Goal: Task Accomplishment & Management: Complete application form

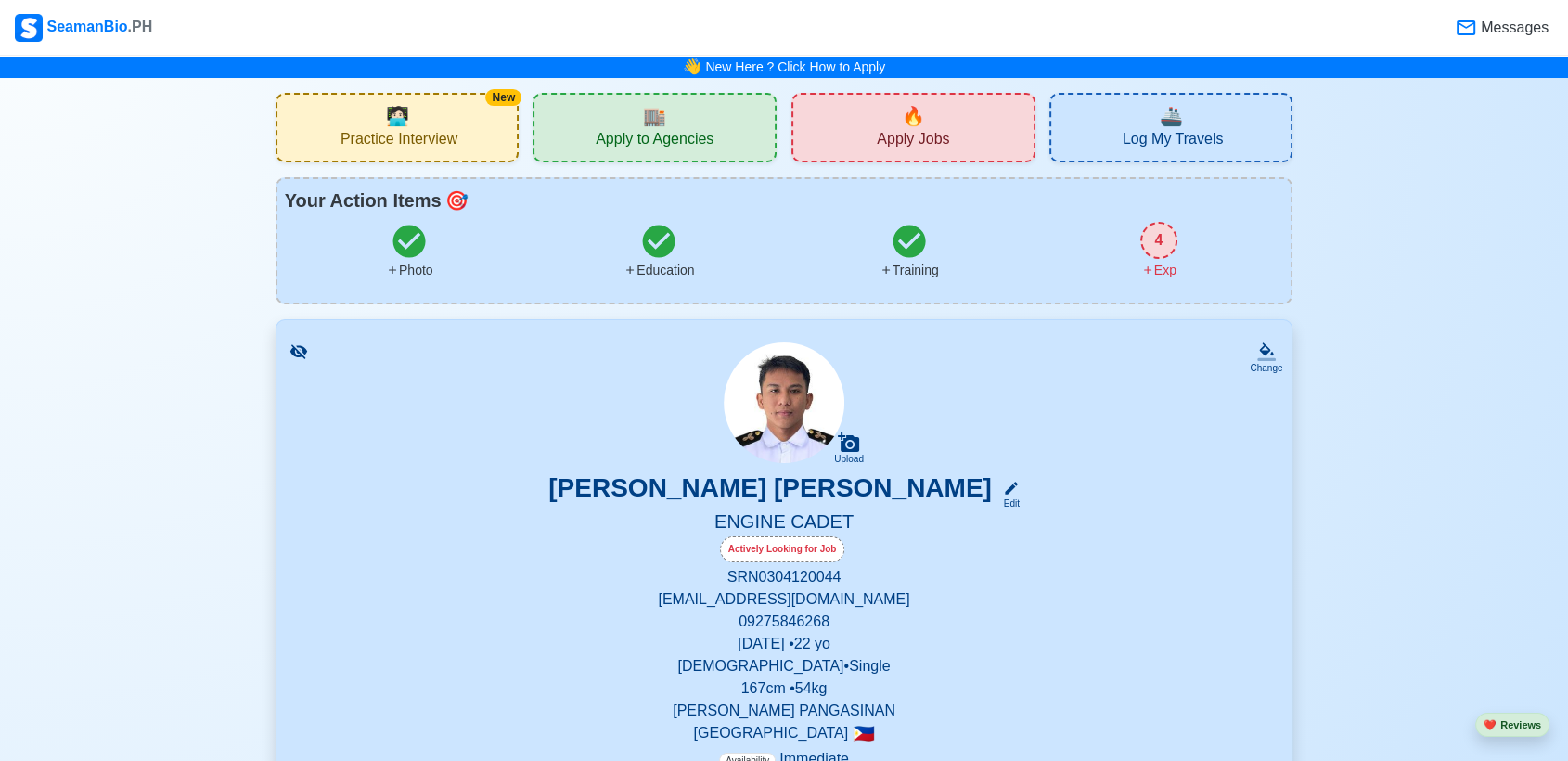
click at [449, 112] on div "New 🧑🏻‍💻 Practice Interview" at bounding box center [397, 127] width 244 height 69
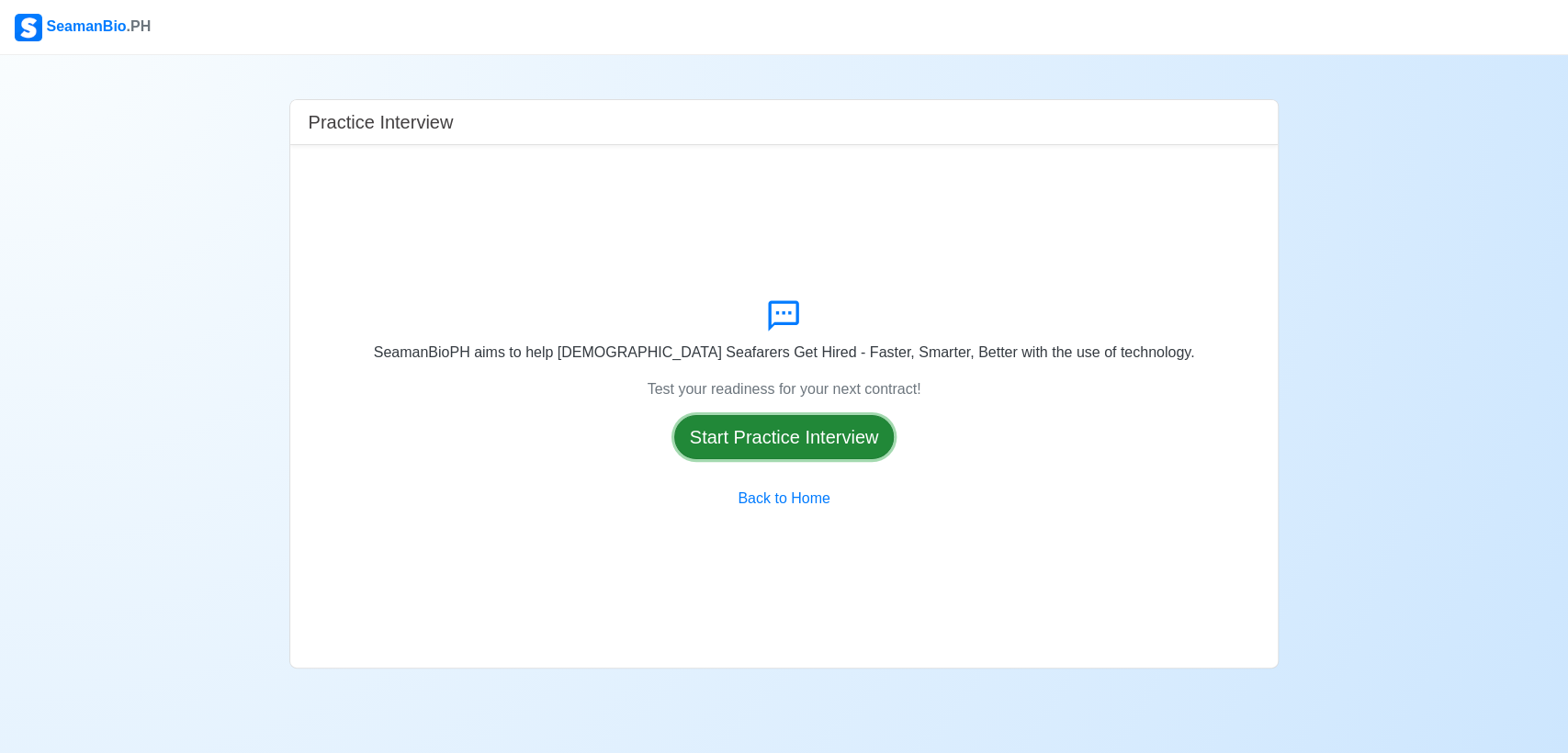
drag, startPoint x: 705, startPoint y: 445, endPoint x: 707, endPoint y: 414, distance: 31.1
click at [709, 414] on div "SeamanBioPH aims to help [DEMOGRAPHIC_DATA] Seafarers Get Hired - Faster, Smart…" at bounding box center [784, 406] width 959 height 493
click at [717, 430] on button "Start Practice Interview" at bounding box center [784, 436] width 220 height 44
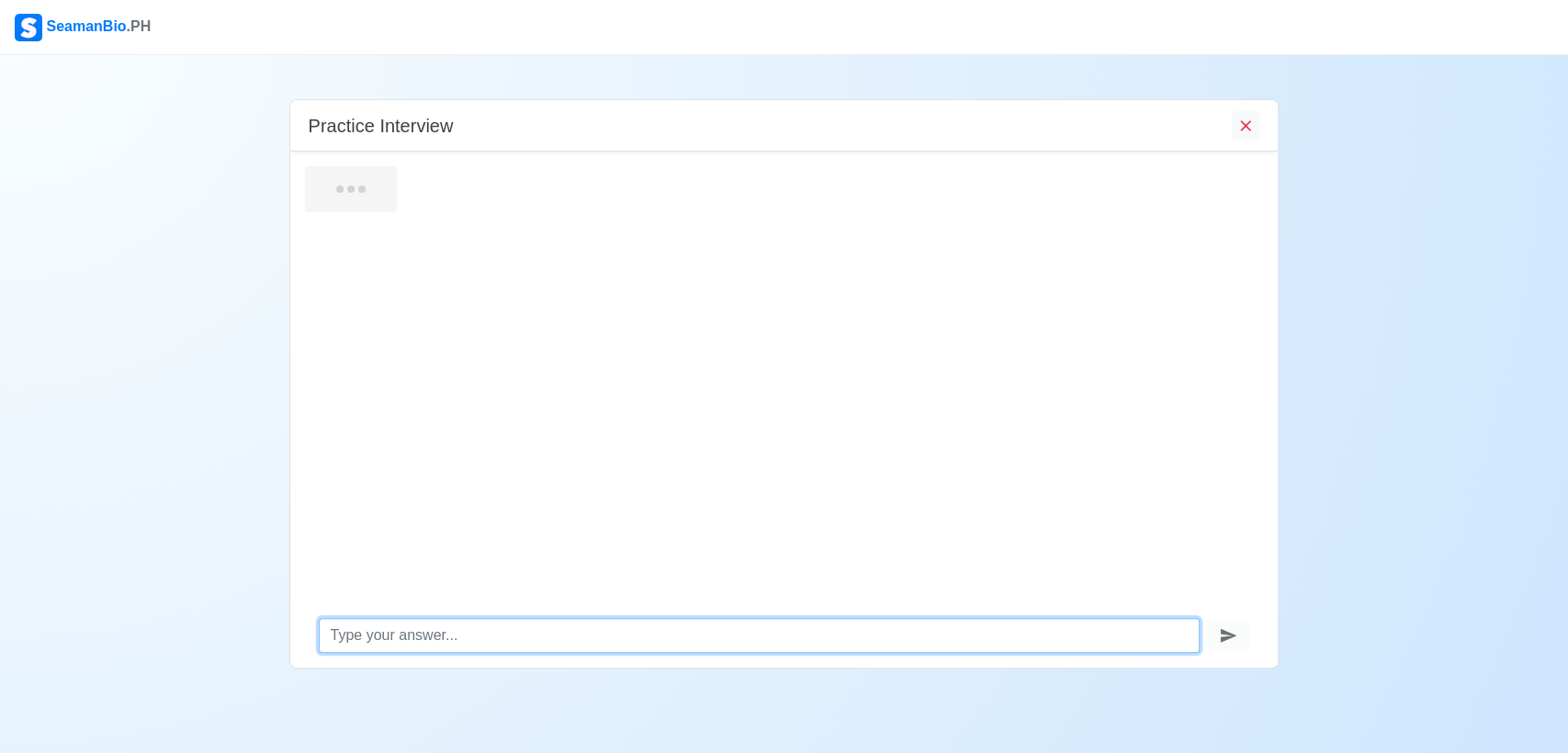
click at [433, 637] on textarea at bounding box center [760, 636] width 882 height 35
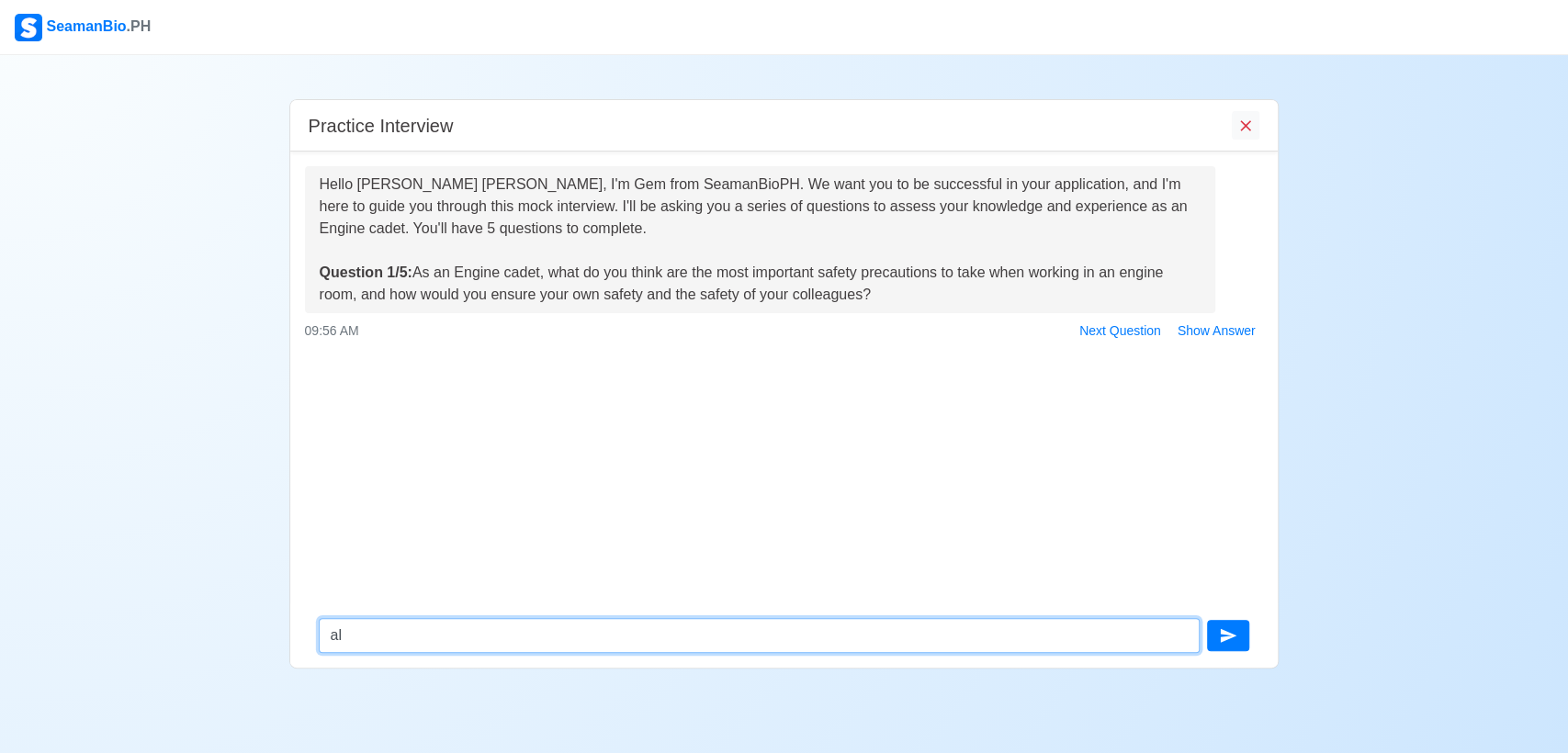
type textarea "a"
click at [439, 633] on textarea "all safety precauton and protocols" at bounding box center [760, 636] width 882 height 35
drag, startPoint x: 683, startPoint y: 627, endPoint x: 654, endPoint y: 621, distance: 29.6
click at [682, 627] on textarea "all safety precaution and protocols" at bounding box center [760, 636] width 882 height 35
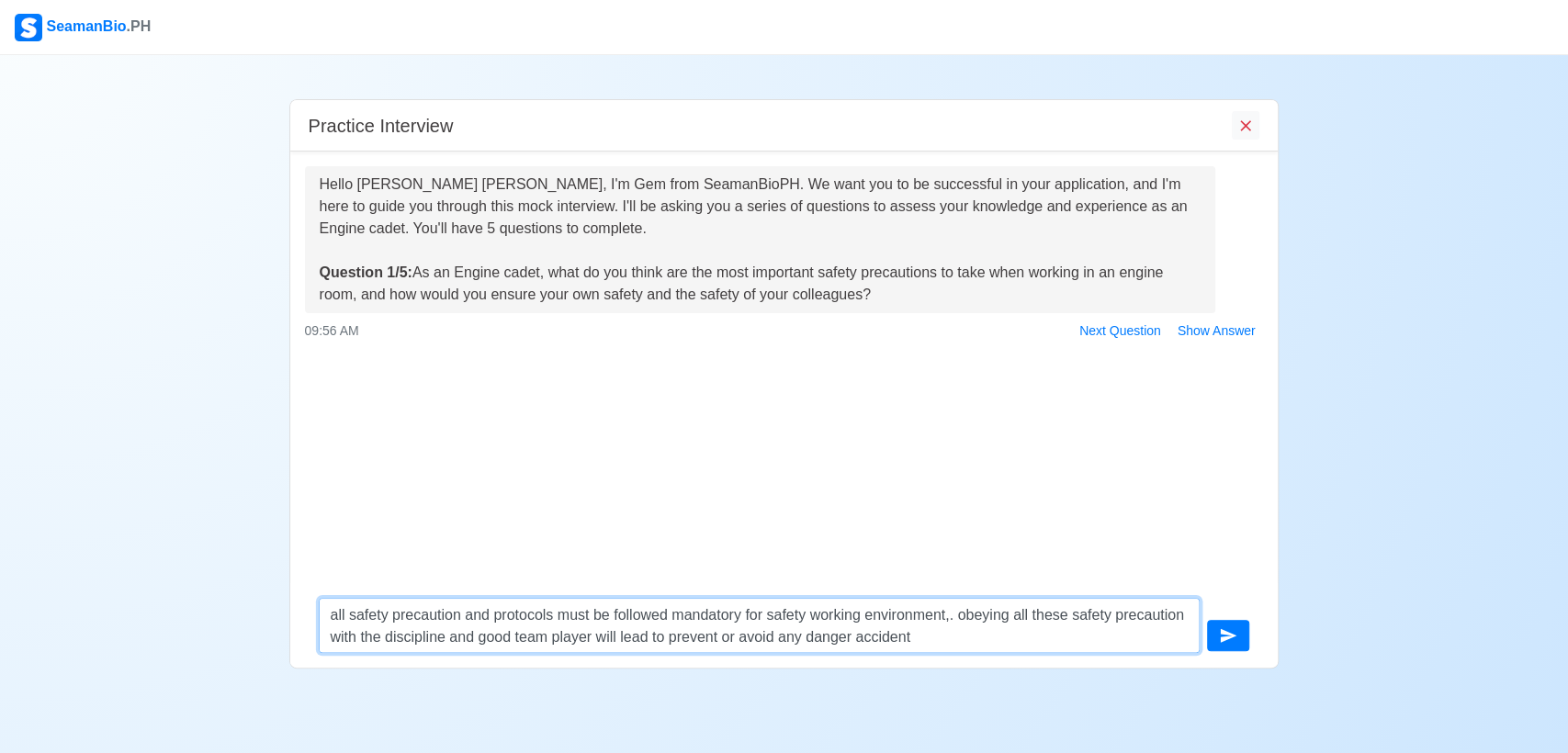
type textarea "all safety precaution and protocols must be followed mandatory for safety worki…"
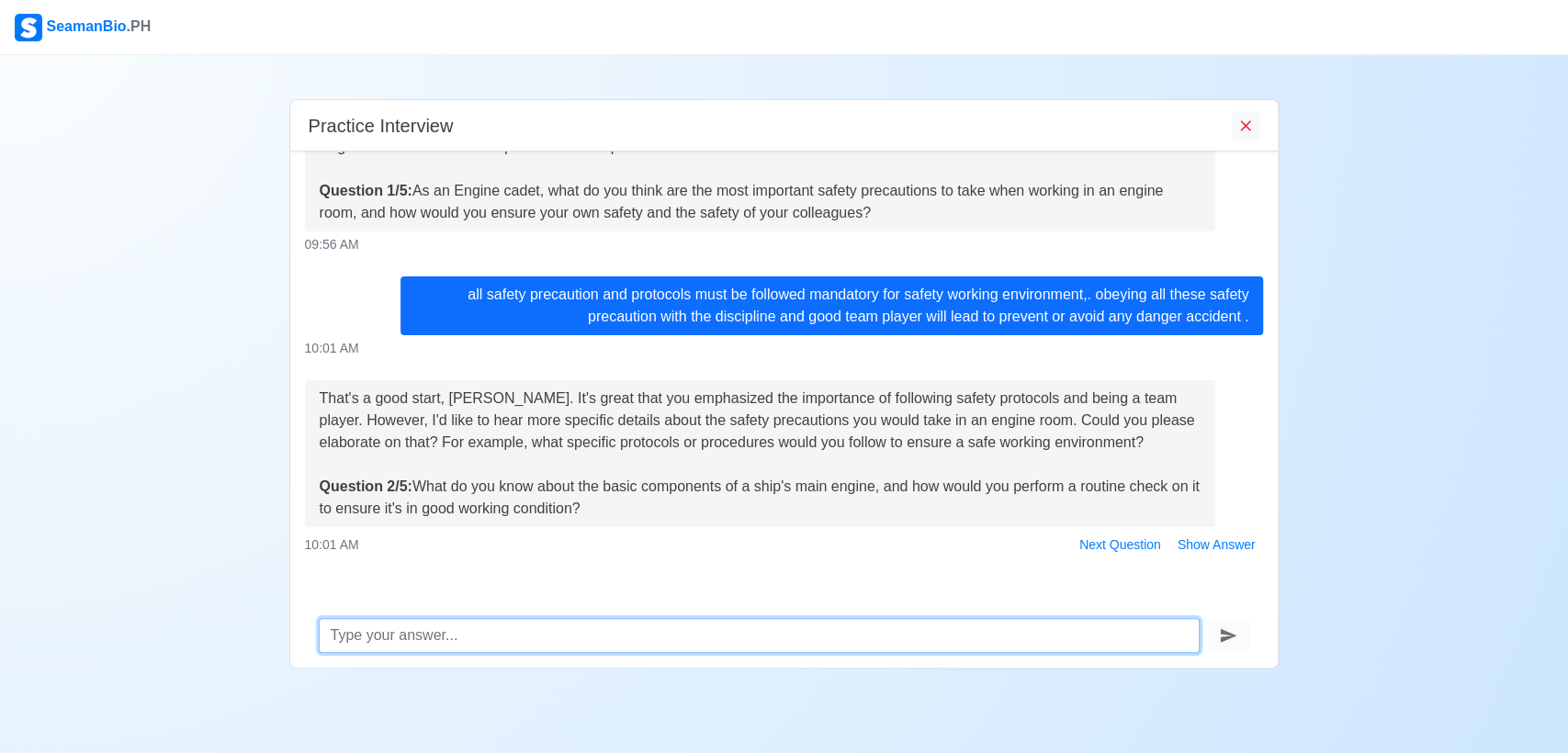
scroll to position [97, 0]
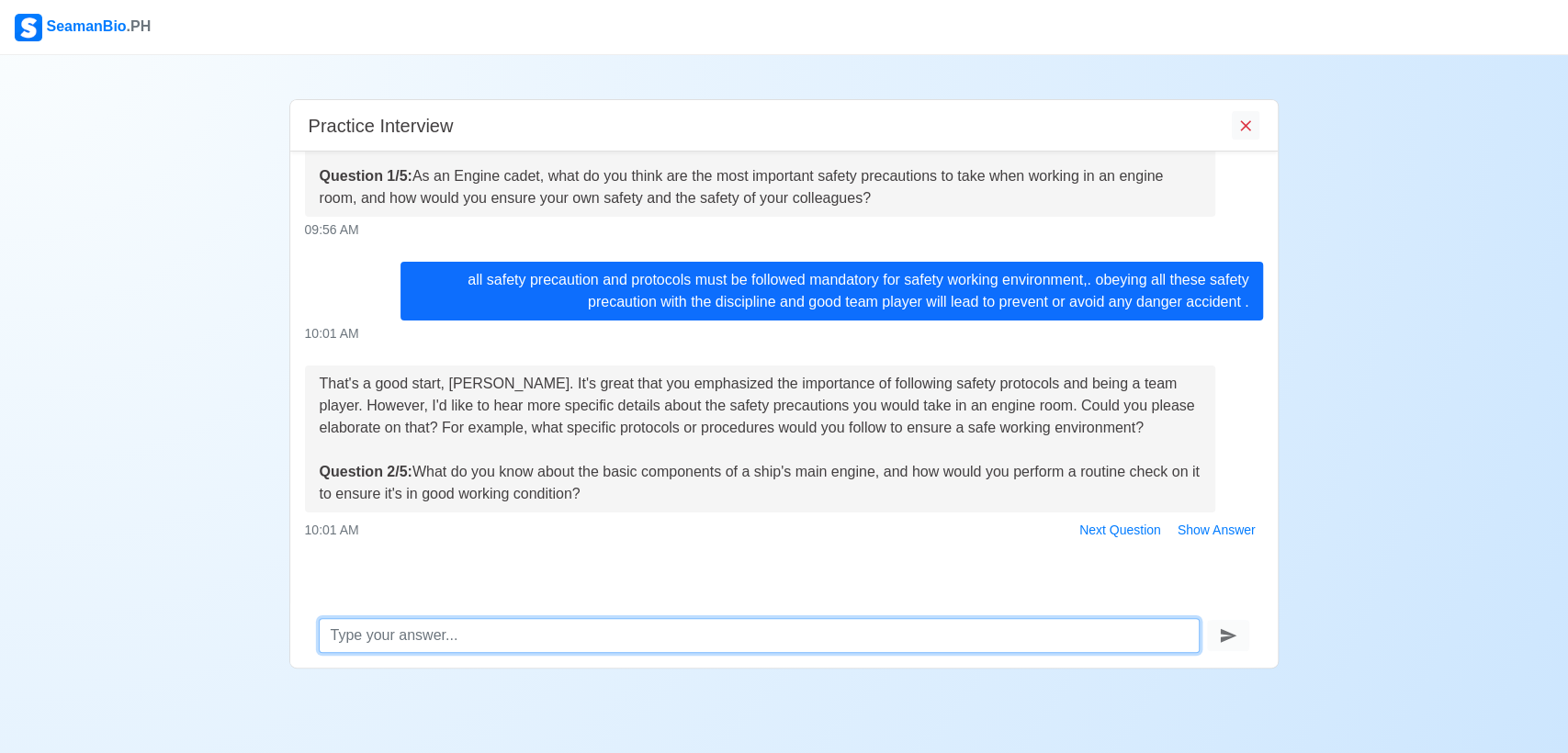
click at [396, 637] on textarea at bounding box center [760, 636] width 882 height 35
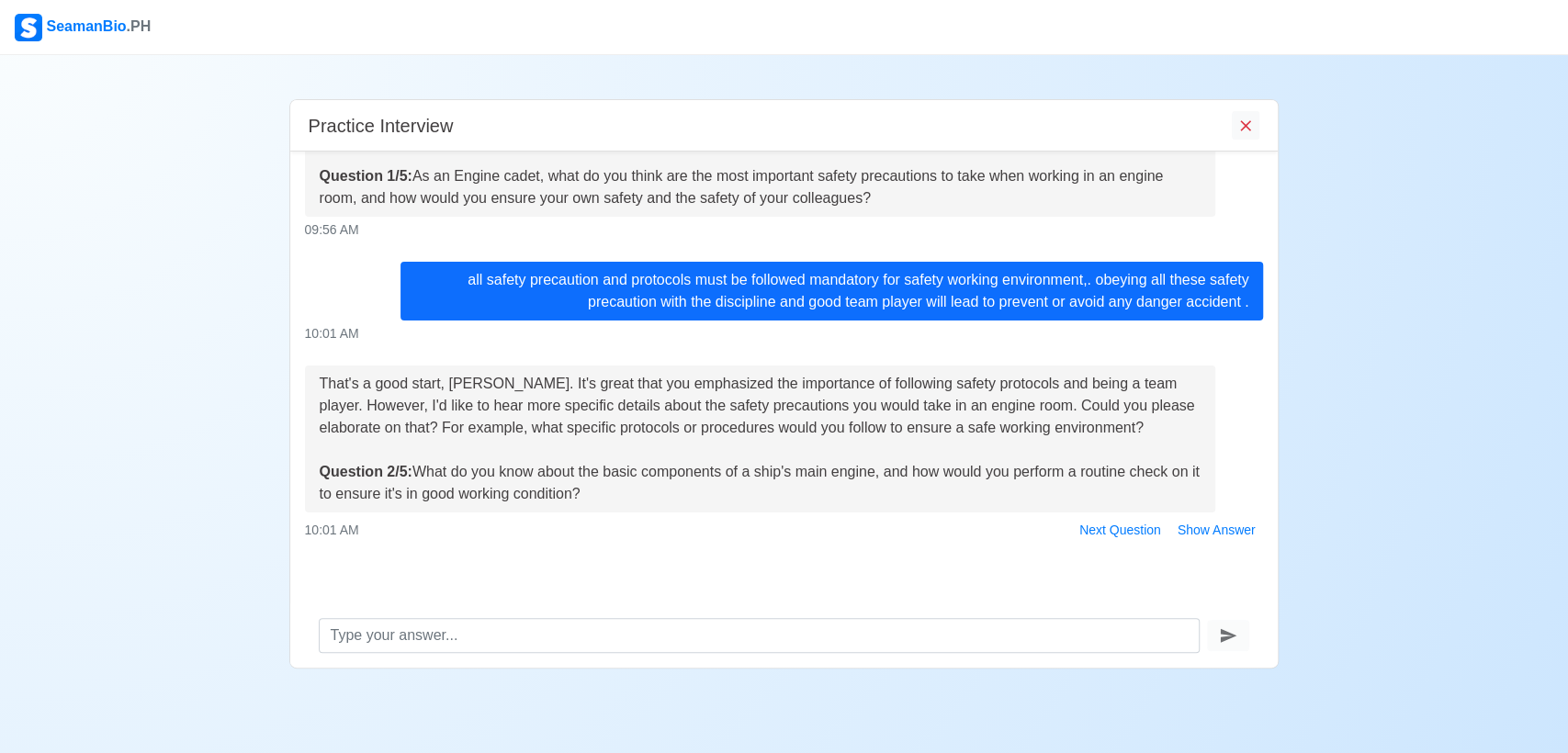
drag, startPoint x: 411, startPoint y: 637, endPoint x: 292, endPoint y: 567, distance: 138.1
click at [292, 567] on div "Hello [PERSON_NAME] [PERSON_NAME], I'm Gem from SeamanBioPH. We want you to be …" at bounding box center [784, 377] width 989 height 452
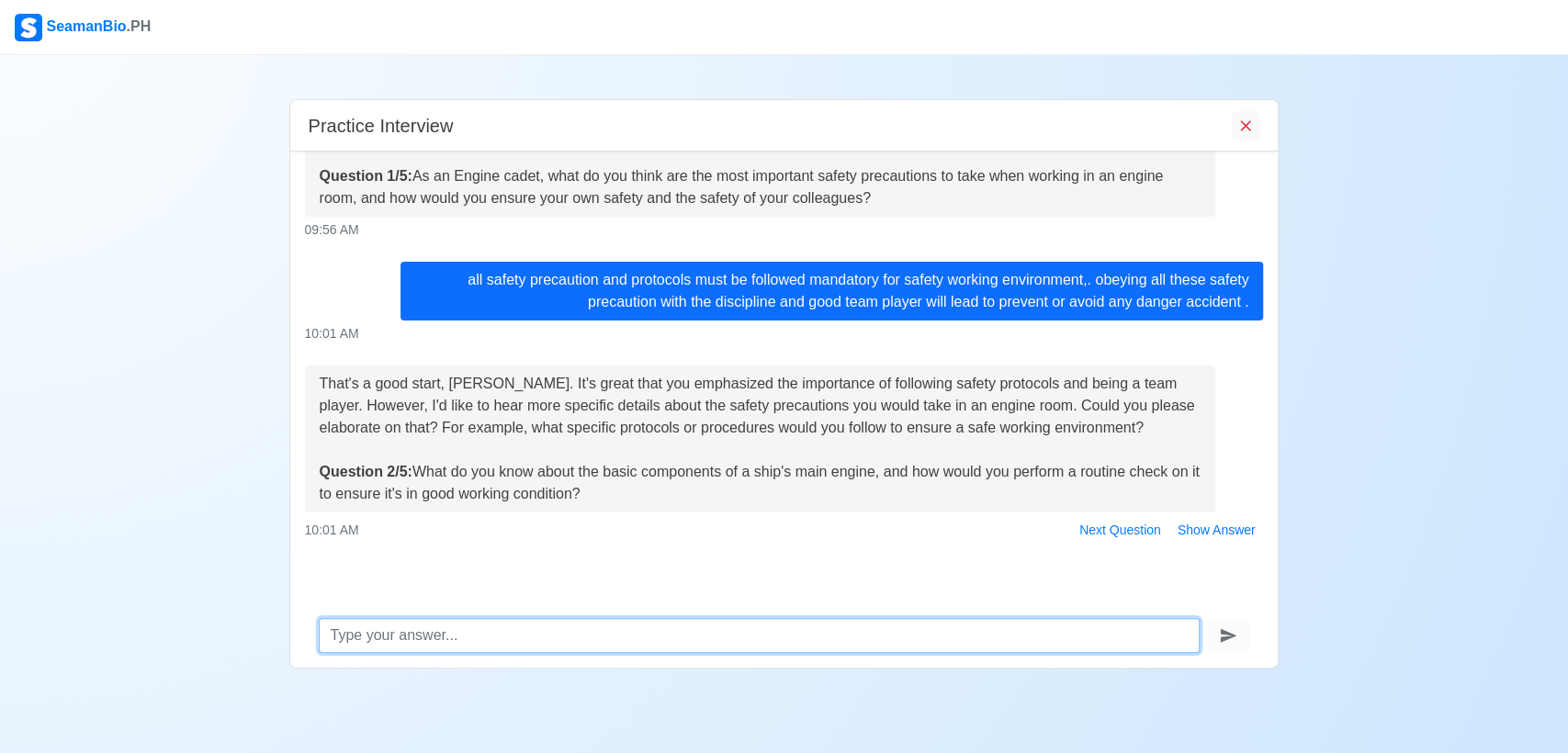
click at [409, 641] on textarea at bounding box center [760, 636] width 882 height 35
click at [419, 636] on textarea at bounding box center [760, 636] width 882 height 35
click at [410, 637] on textarea "a piston, pisnton ring" at bounding box center [760, 636] width 882 height 35
click at [516, 643] on textarea "a piston, piston ring" at bounding box center [760, 636] width 882 height 35
click at [691, 642] on textarea "a piston, piston ring, cylinder, valve , crankshaft" at bounding box center [760, 636] width 882 height 35
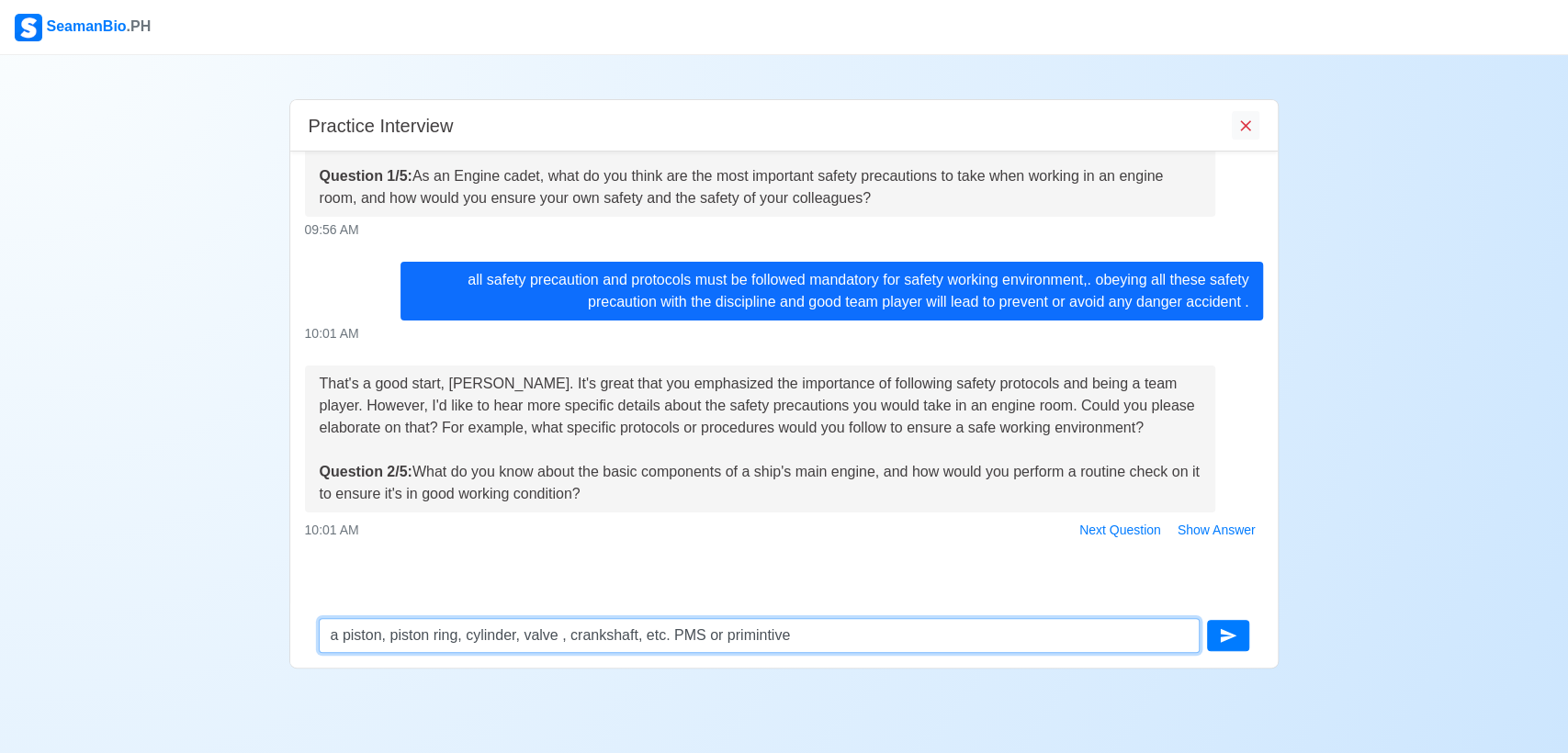
click at [836, 642] on textarea "a piston, piston ring, cylinder, valve , crankshaft, etc. PMS or primintive" at bounding box center [760, 636] width 882 height 35
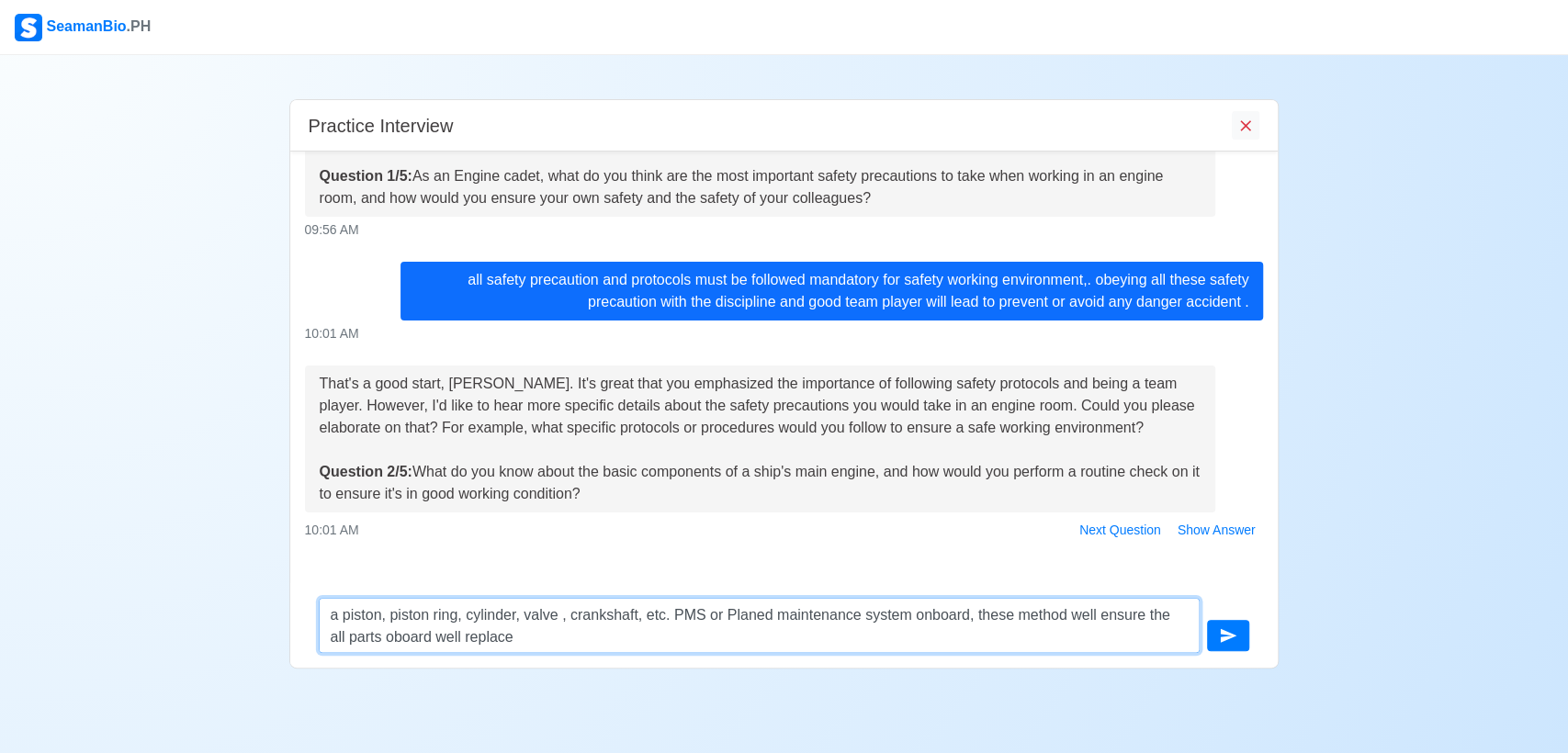
drag, startPoint x: 389, startPoint y: 635, endPoint x: 399, endPoint y: 634, distance: 10.0
click at [397, 634] on textarea "a piston, piston ring, cylinder, valve , crankshaft, etc. PMS or Planed mainten…" at bounding box center [760, 625] width 882 height 55
click at [551, 636] on textarea "a piston, piston ring, cylinder, valve , crankshaft, etc. PMS or Planed mainten…" at bounding box center [760, 625] width 882 height 55
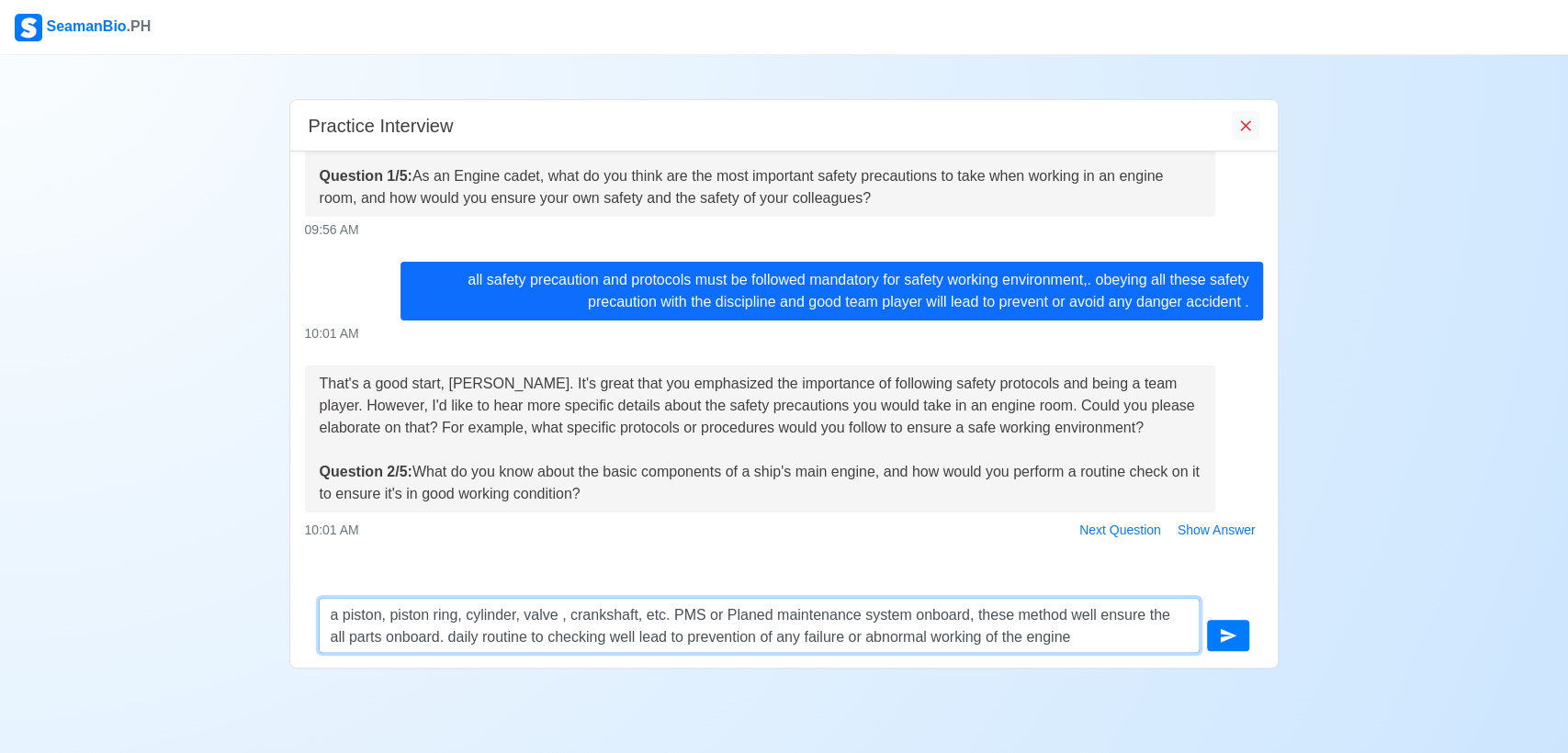
click at [549, 634] on textarea "a piston, piston ring, cylinder, valve , crankshaft, etc. PMS or Planed mainten…" at bounding box center [760, 625] width 882 height 55
click at [915, 636] on textarea "a piston, piston ring, cylinder, valve , crankshaft, etc. PMS or Planed mainten…" at bounding box center [760, 625] width 882 height 55
click at [947, 640] on textarea "a piston, piston ring, cylinder, valve , crankshaft, etc. PMS or Planed mainten…" at bounding box center [760, 625] width 882 height 55
click at [930, 640] on textarea "a piston, piston ring, cylinder, valve , crankshaft, etc. PMS or Planed mainten…" at bounding box center [760, 625] width 882 height 55
click at [1119, 642] on textarea "a piston, piston ring, cylinder, valve , crankshaft, etc. PMS or Planed mainten…" at bounding box center [760, 625] width 882 height 55
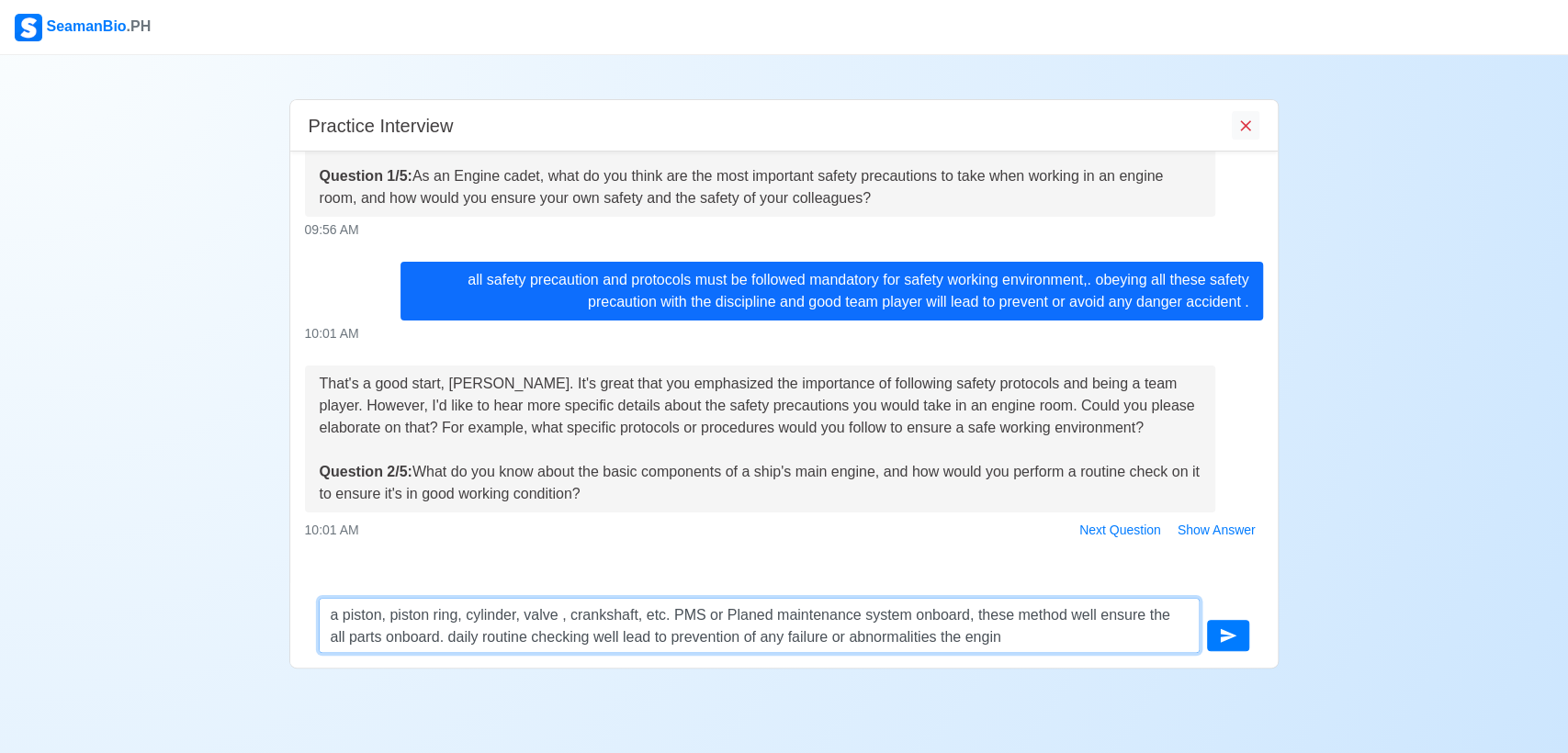
type textarea "a piston, piston ring, cylinder, valve , crankshaft, etc. PMS or Planed mainten…"
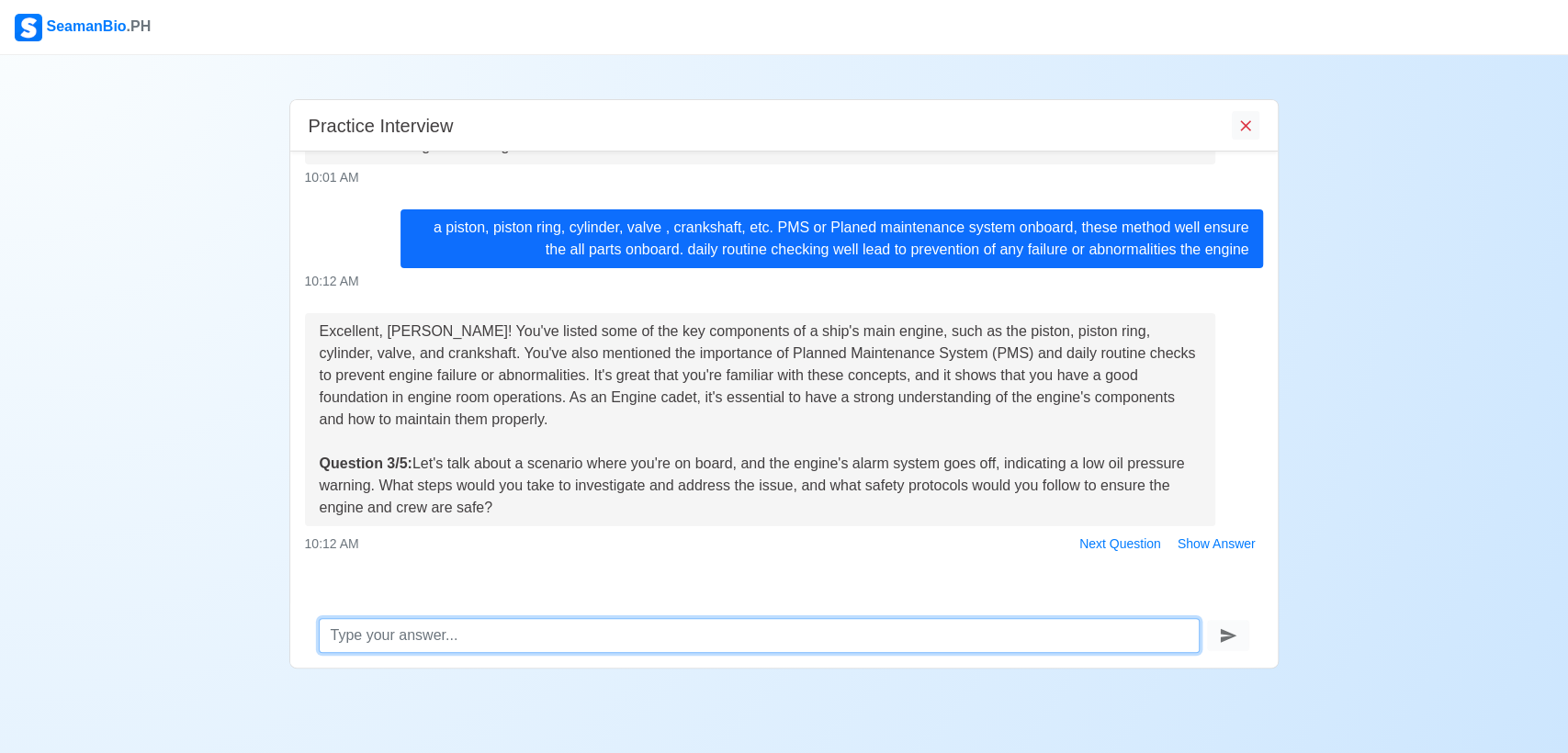
scroll to position [459, 0]
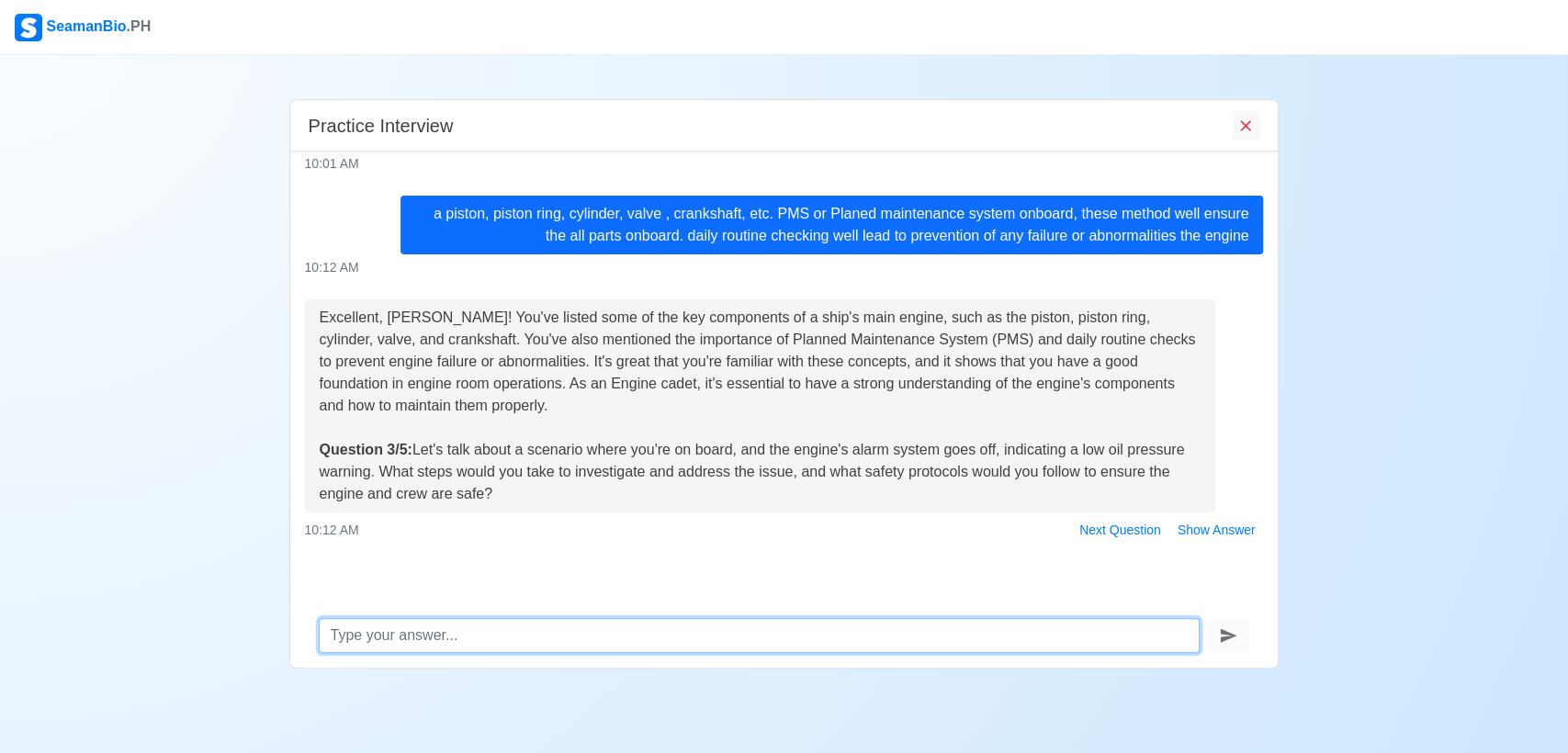
click at [404, 629] on textarea at bounding box center [760, 636] width 882 height 35
type textarea "f"
click at [364, 637] on textarea "repoting immidiately" at bounding box center [760, 636] width 882 height 35
click at [361, 637] on textarea "repoting immidiately" at bounding box center [760, 636] width 882 height 35
click at [521, 634] on textarea "reporting immidiately" at bounding box center [760, 636] width 882 height 35
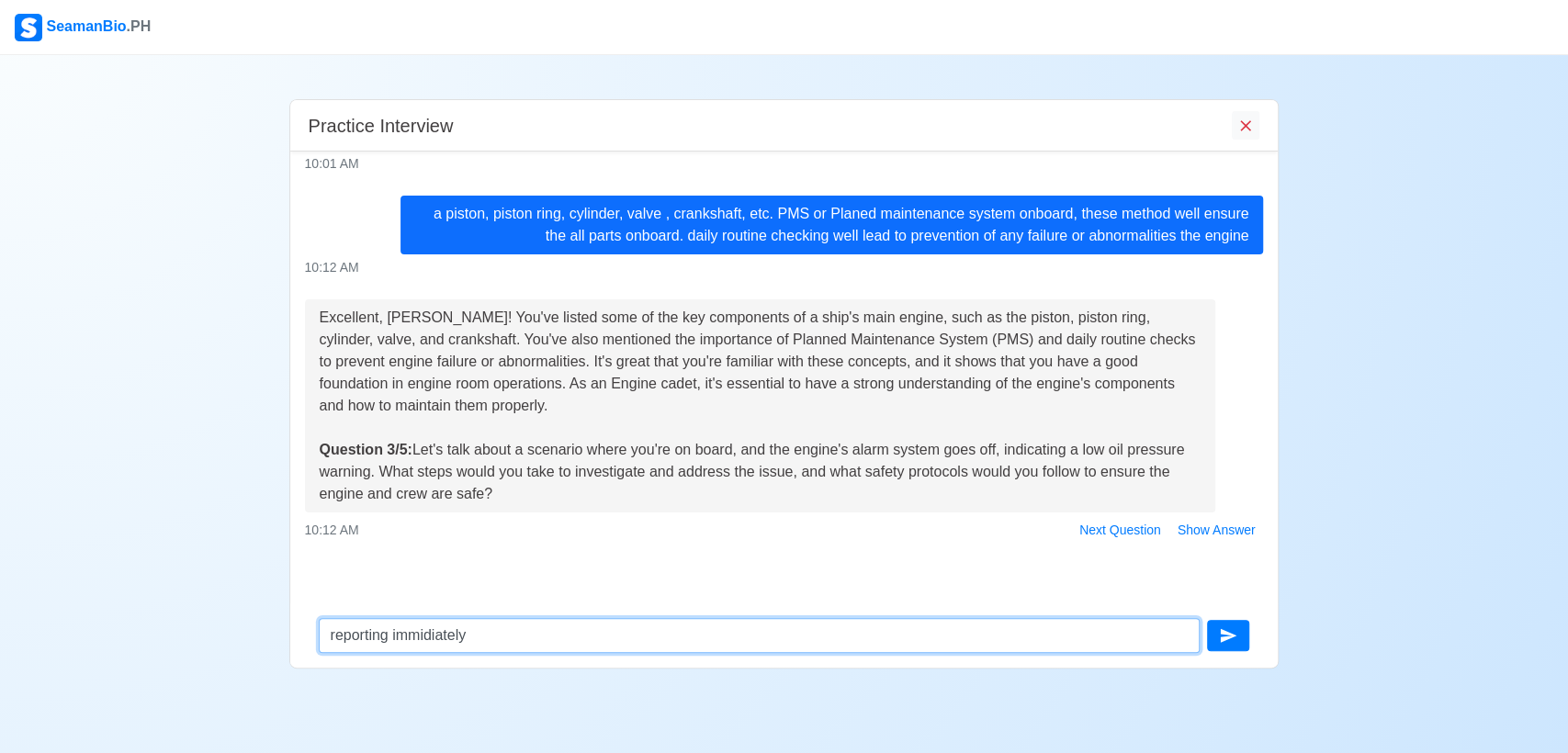
click at [426, 637] on textarea "reporting immidiately" at bounding box center [760, 636] width 882 height 35
click at [526, 642] on textarea "reporting immediately" at bounding box center [760, 636] width 882 height 35
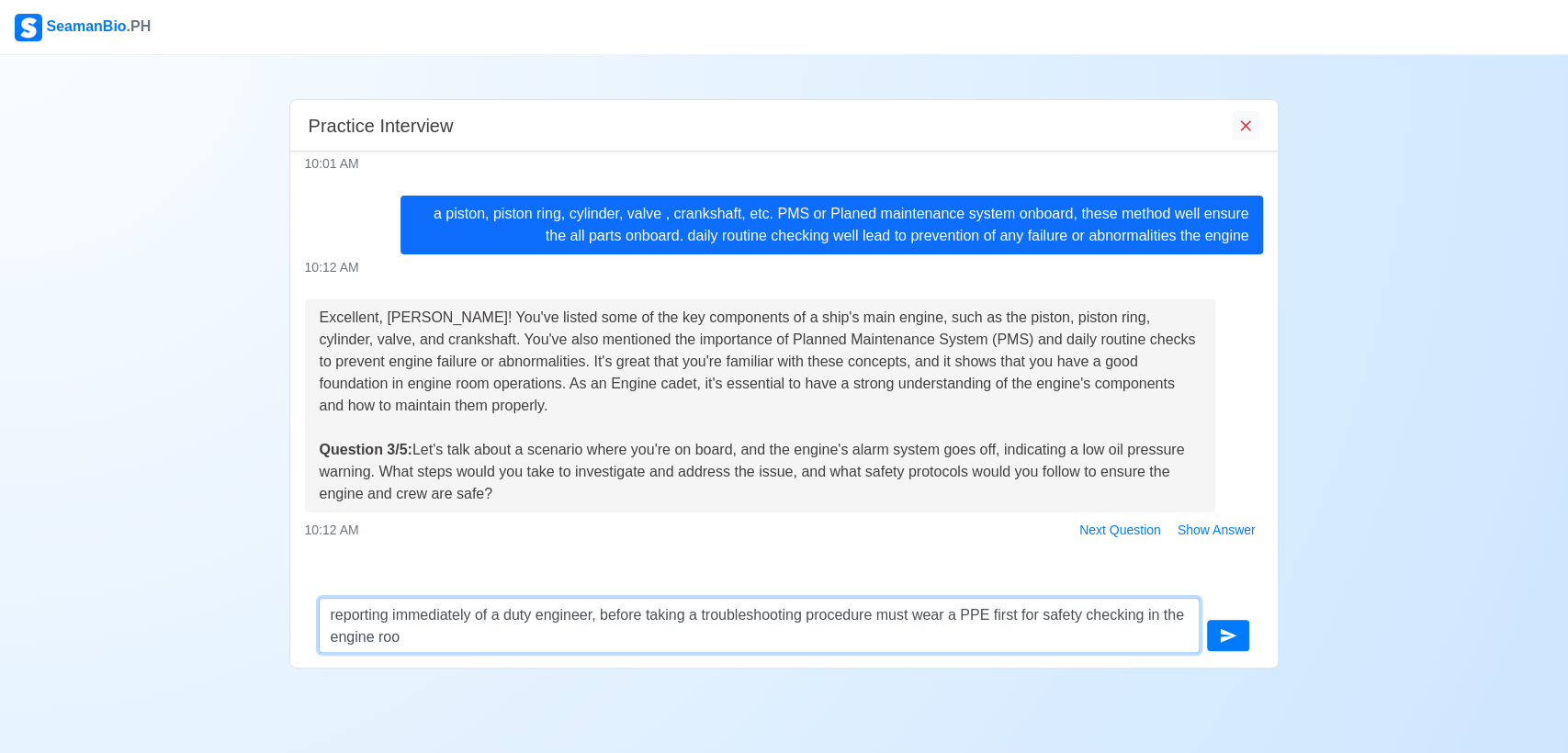
type textarea "reporting immediately of a duty engineer, before taking a troubleshooting proce…"
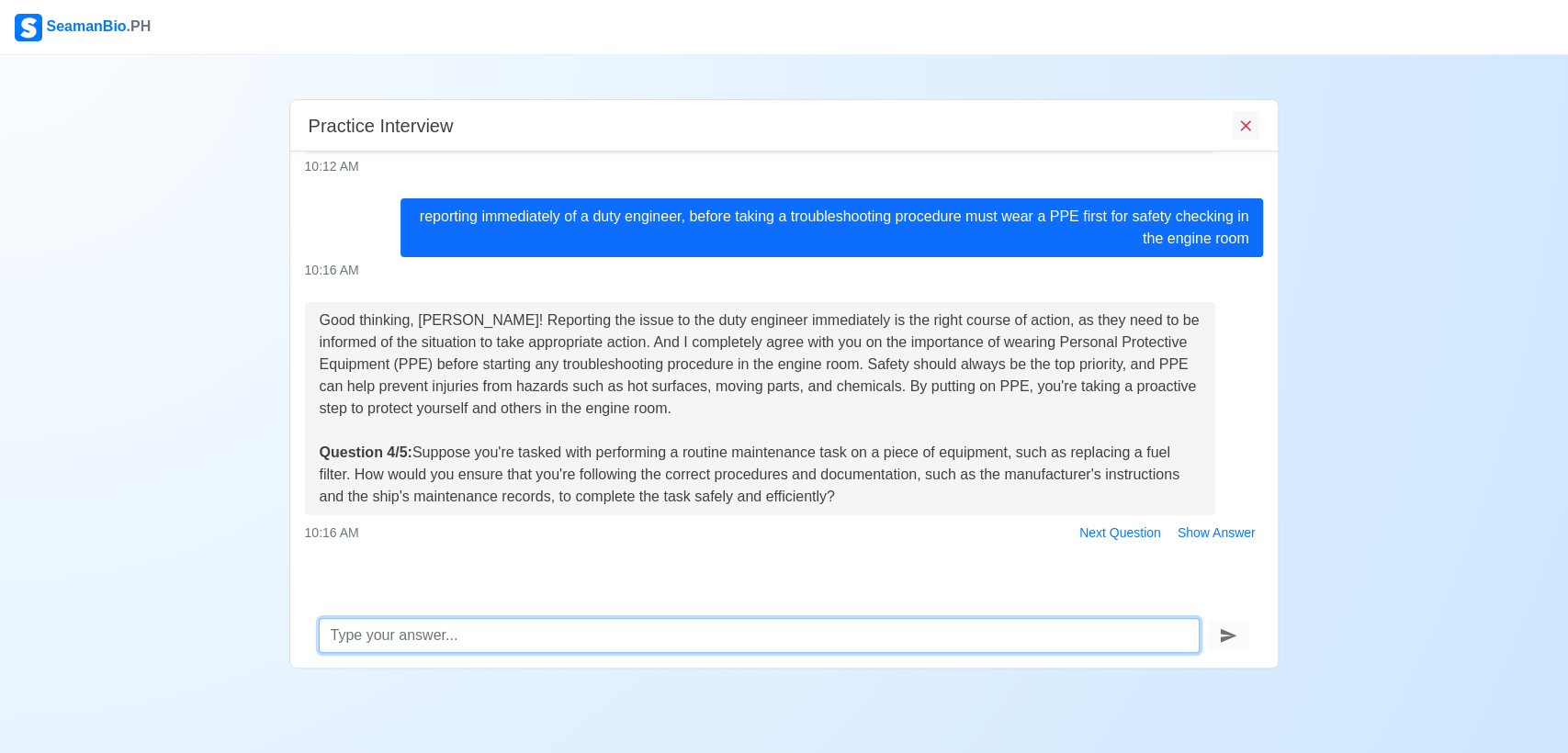
scroll to position [821, 0]
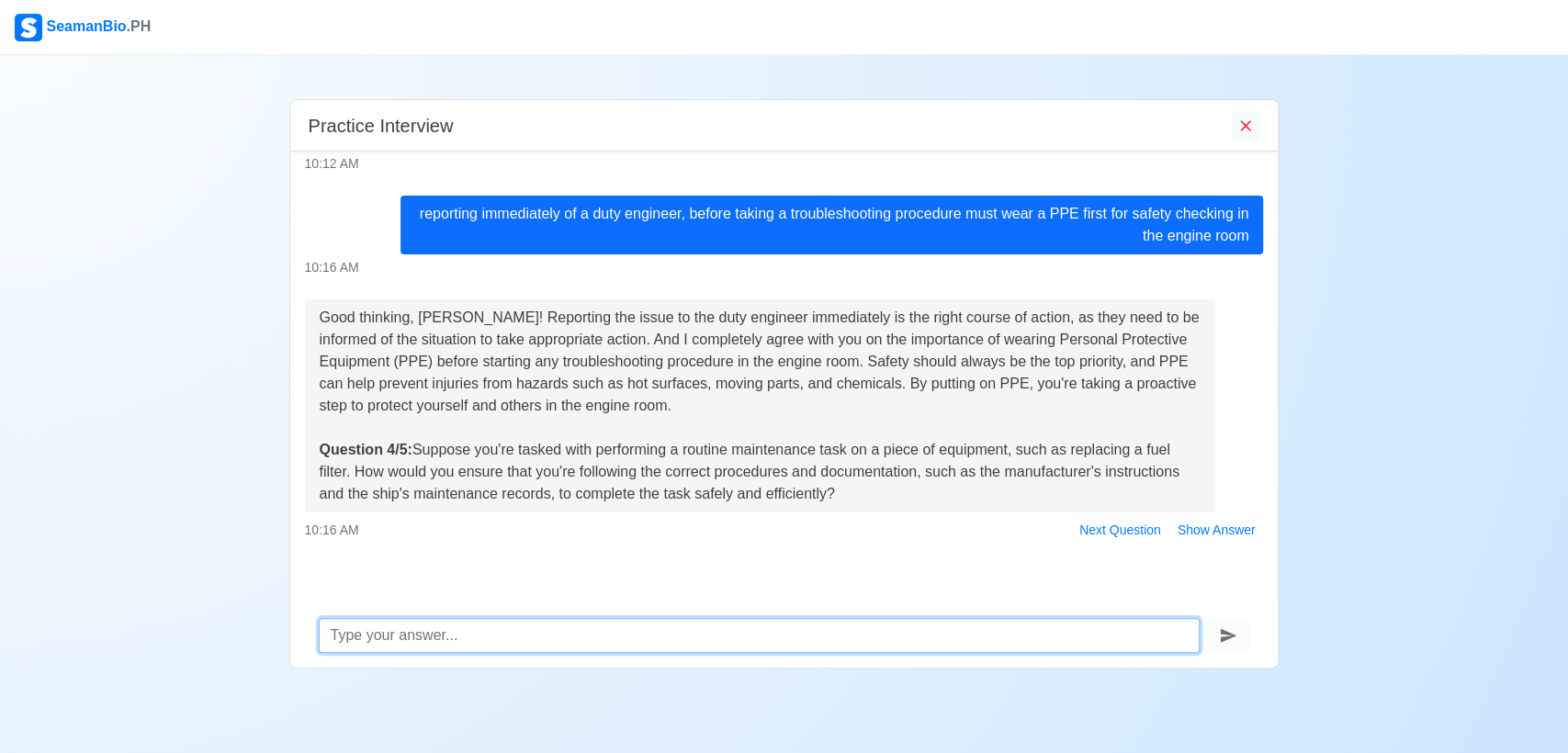
click at [366, 637] on textarea at bounding box center [760, 636] width 882 height 35
click at [470, 634] on textarea "conducting a maintence repaor" at bounding box center [760, 636] width 882 height 35
click at [584, 641] on textarea "conducting a maintenance repaor" at bounding box center [760, 636] width 882 height 35
click at [599, 644] on textarea "conducting a maintenance repaor" at bounding box center [760, 636] width 882 height 35
click at [904, 632] on textarea "conducting a maintenance repair will isolate the area close the nessary valve e…" at bounding box center [760, 636] width 882 height 35
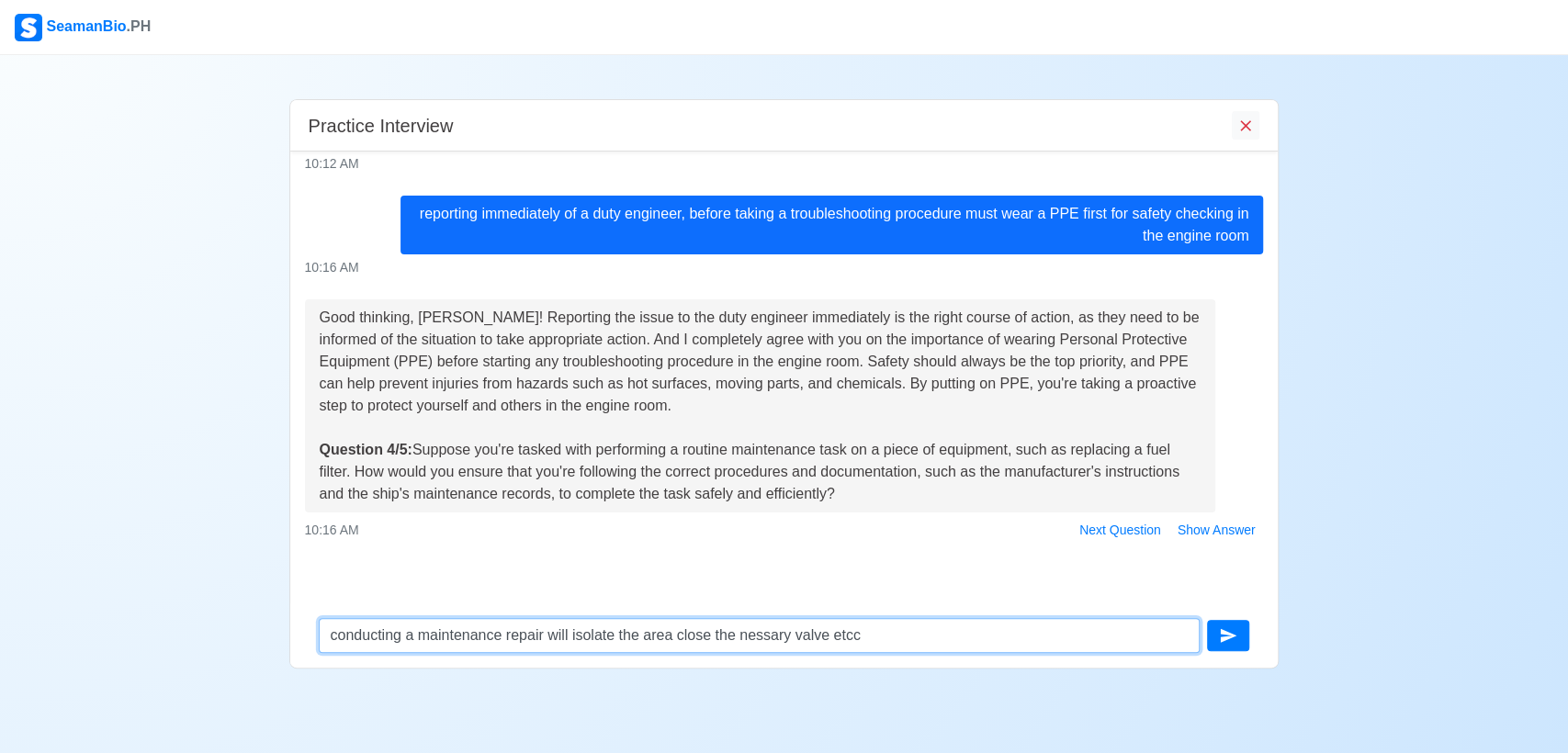
click at [772, 634] on textarea "conducting a maintenance repair will isolate the area close the nessary valve e…" at bounding box center [760, 636] width 882 height 35
click at [764, 634] on textarea "conducting a maintenance repair will isolate the area close the nessary valve e…" at bounding box center [760, 636] width 882 height 35
click at [896, 633] on textarea "conducting a maintenance repair will isolate the area close the nessesary valve…" at bounding box center [760, 636] width 882 height 35
click at [807, 634] on textarea "conducting a maintenance repair will isolate the area close the nessesary valve…" at bounding box center [760, 636] width 882 height 35
click at [784, 638] on textarea "conducting a maintenance repair will isolate the area close the nesessary valve…" at bounding box center [760, 636] width 882 height 35
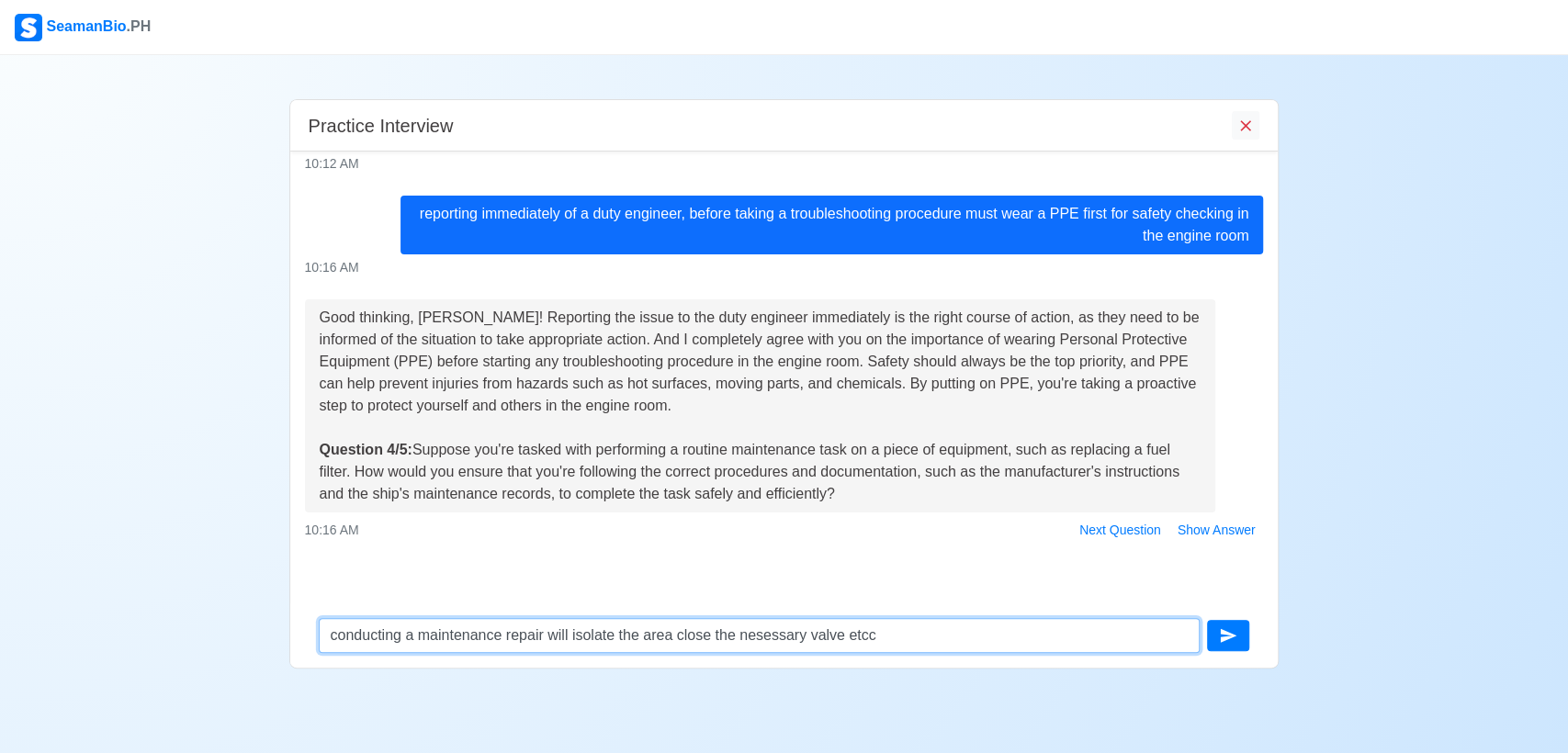
click at [775, 639] on textarea "conducting a maintenance repair will isolate the area close the nesessary valve…" at bounding box center [760, 636] width 882 height 35
click at [793, 641] on textarea "conducting a maintenance repair will isolate the area close the nesesary valve …" at bounding box center [760, 636] width 882 height 35
click at [764, 636] on textarea "conducting a maintenance repair will isolate the area close the nessesary valve…" at bounding box center [760, 636] width 882 height 35
click at [775, 632] on textarea "conducting a maintenance repair will isolate the area close the necesary valve …" at bounding box center [760, 636] width 882 height 35
click at [900, 633] on textarea "conducting a maintenance repair will isolate the area close the necessary valve…" at bounding box center [760, 636] width 882 height 35
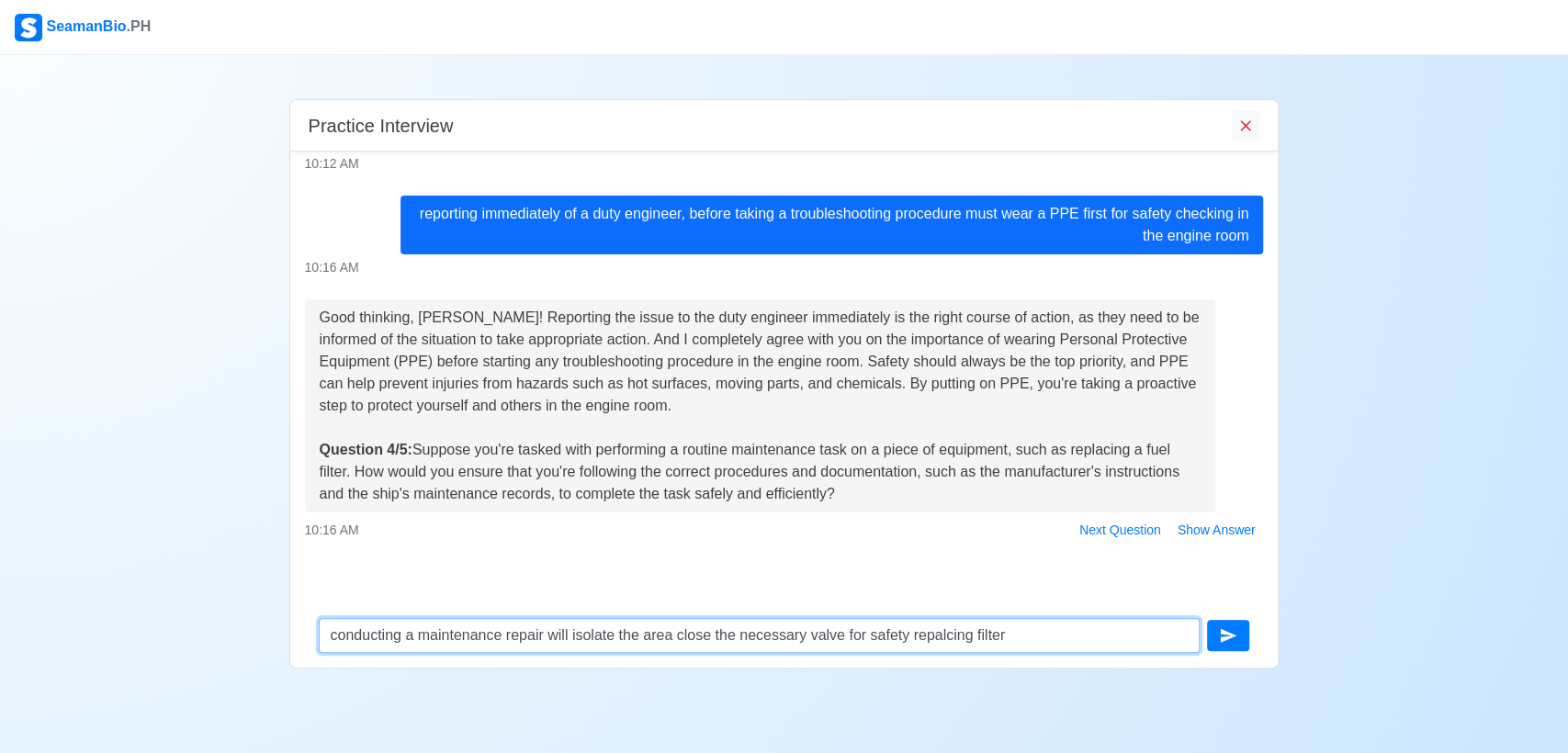
click at [934, 633] on textarea "conducting a maintenance repair will isolate the area close the necessary valve…" at bounding box center [760, 636] width 882 height 35
click at [927, 635] on textarea "conducting a maintenance repair will isolate the area close the necessary valve…" at bounding box center [760, 636] width 882 height 35
click at [931, 633] on textarea "conducting a maintenance repair will isolate the area close the necessary valve…" at bounding box center [760, 636] width 882 height 35
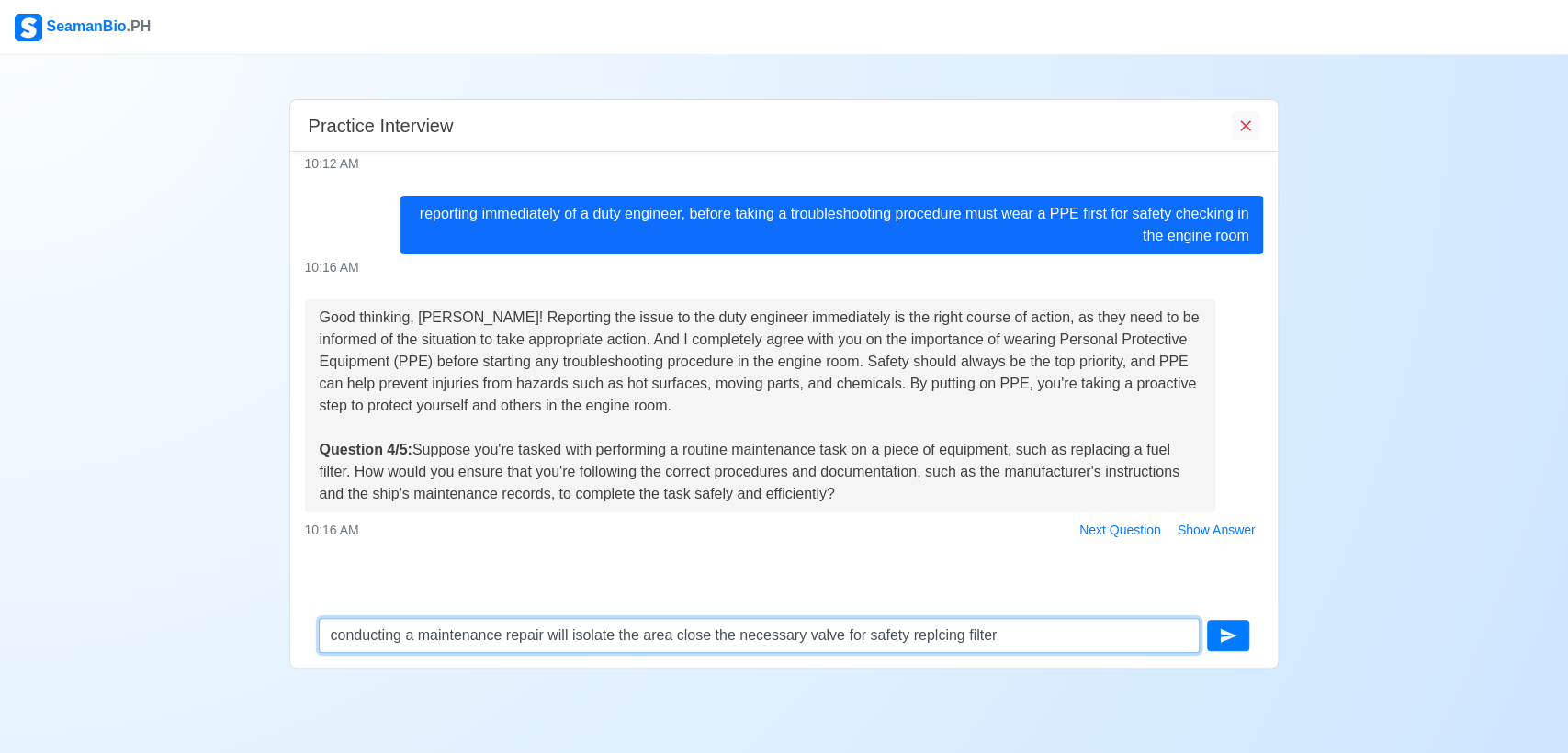
click at [931, 633] on textarea "conducting a maintenance repair will isolate the area close the necessary valve…" at bounding box center [760, 636] width 882 height 35
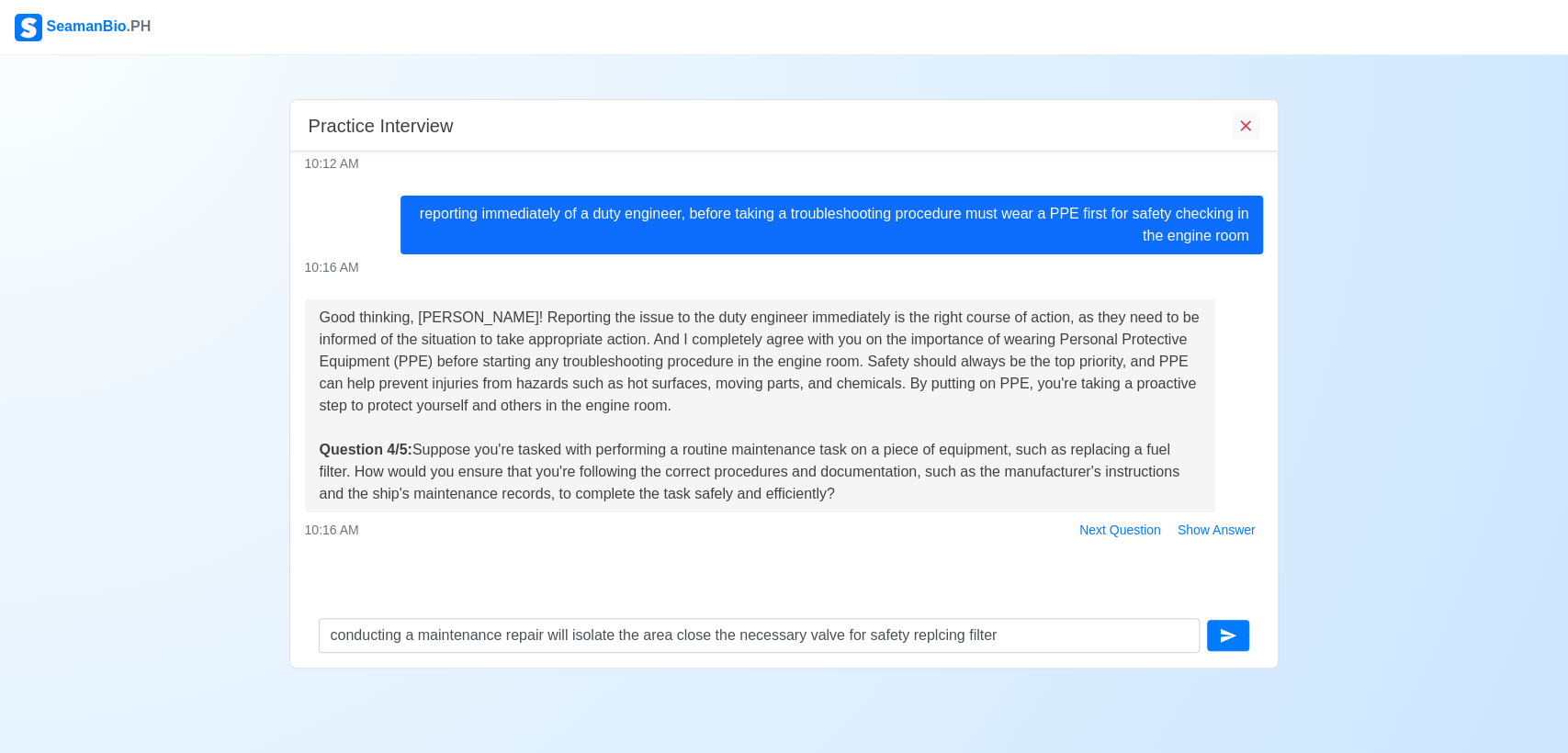
drag, startPoint x: 955, startPoint y: 716, endPoint x: 955, endPoint y: 704, distance: 12.0
click at [956, 712] on div "SeamanBio .PH Practice Interview Hello [PERSON_NAME] [PERSON_NAME], I'm Gem fro…" at bounding box center [784, 376] width 1568 height 753
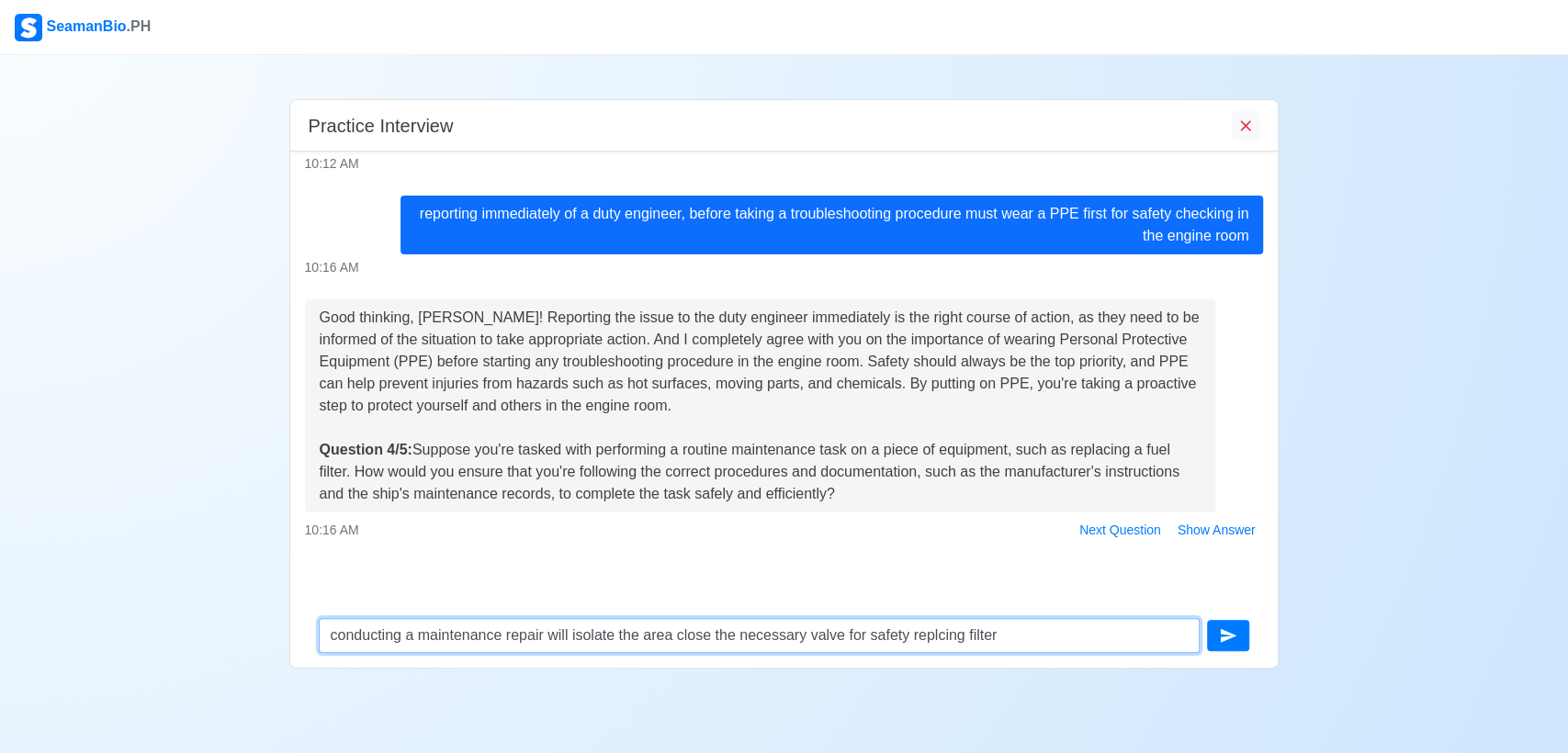
click at [929, 634] on textarea "conducting a maintenance repair will isolate the area close the necessary valve…" at bounding box center [760, 636] width 882 height 35
click at [1015, 642] on textarea "conducting a maintenance repair will isolate the area close the necessary valve…" at bounding box center [760, 636] width 882 height 35
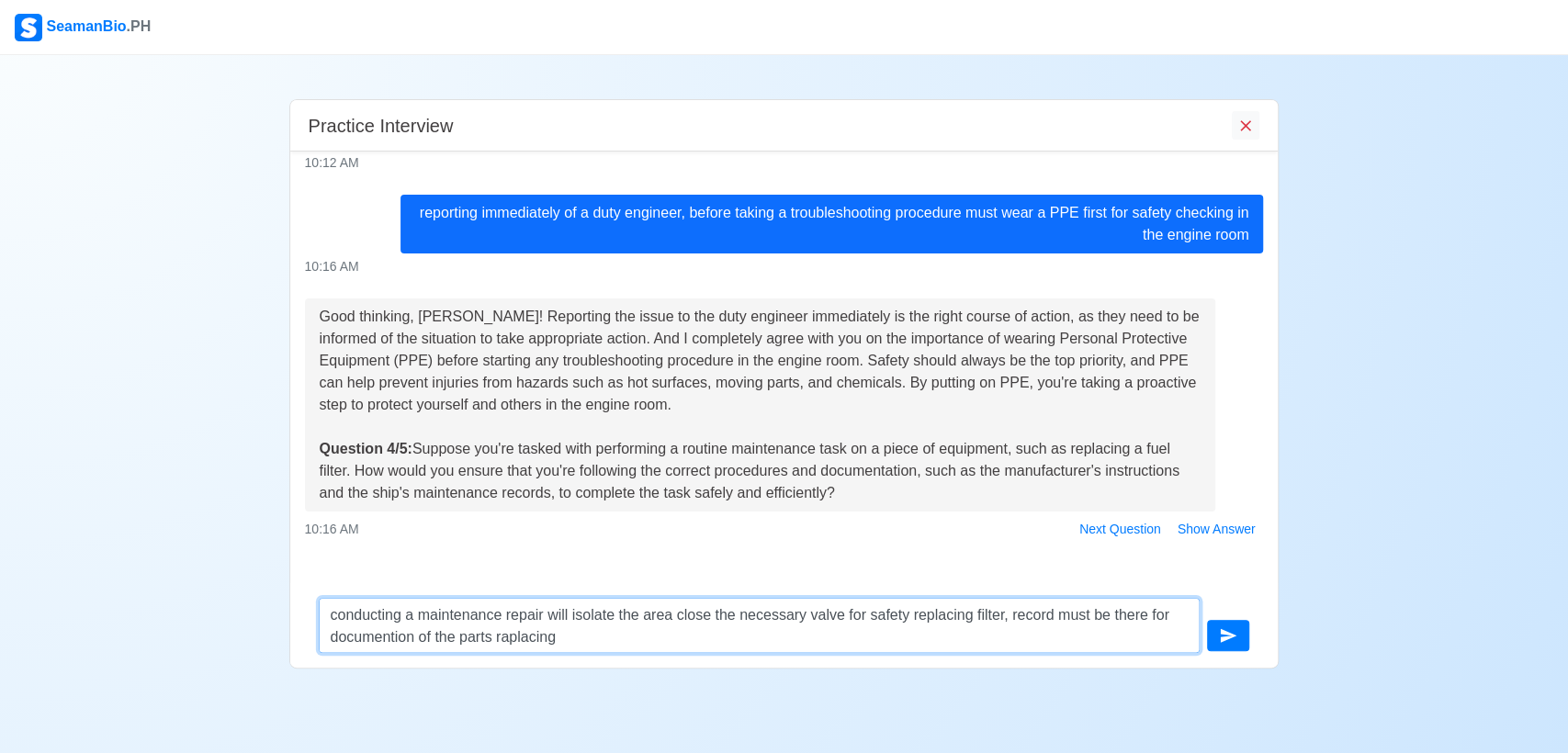
click at [387, 635] on textarea "conducting a maintenance repair will isolate the area close the necessary valve…" at bounding box center [760, 625] width 882 height 55
drag, startPoint x: 617, startPoint y: 630, endPoint x: 612, endPoint y: 653, distance: 23.5
click at [617, 634] on textarea "conducting a maintenance repair will isolate the area close the necessary valve…" at bounding box center [760, 625] width 882 height 55
click at [522, 642] on textarea "conducting a maintenance repair will isolate the area close the necessary valve…" at bounding box center [760, 625] width 882 height 55
type textarea "conducting a maintenance repair will isolate the area close the necessary valve…"
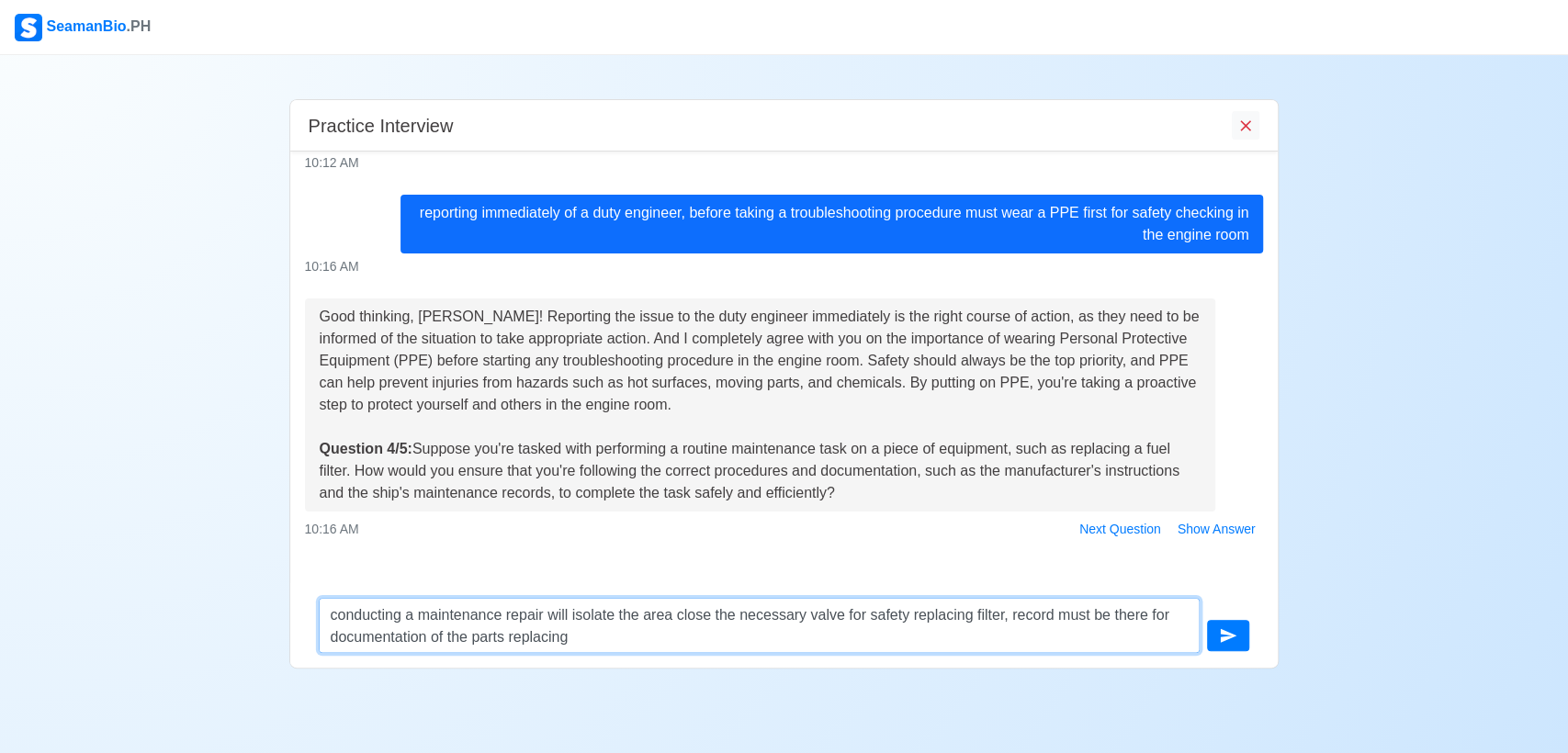
click at [593, 640] on textarea "conducting a maintenance repair will isolate the area close the necessary valve…" at bounding box center [760, 625] width 882 height 55
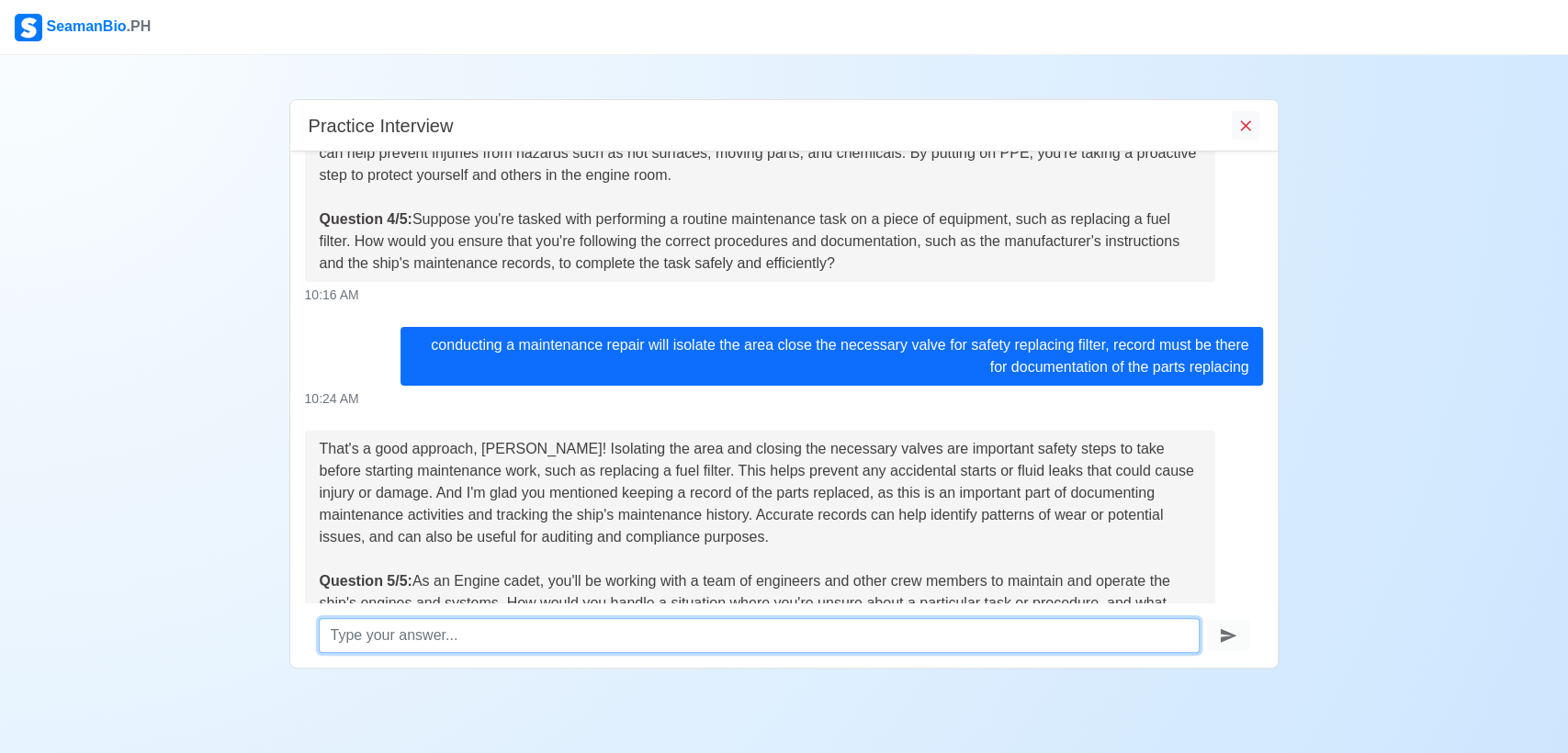
scroll to position [1190, 0]
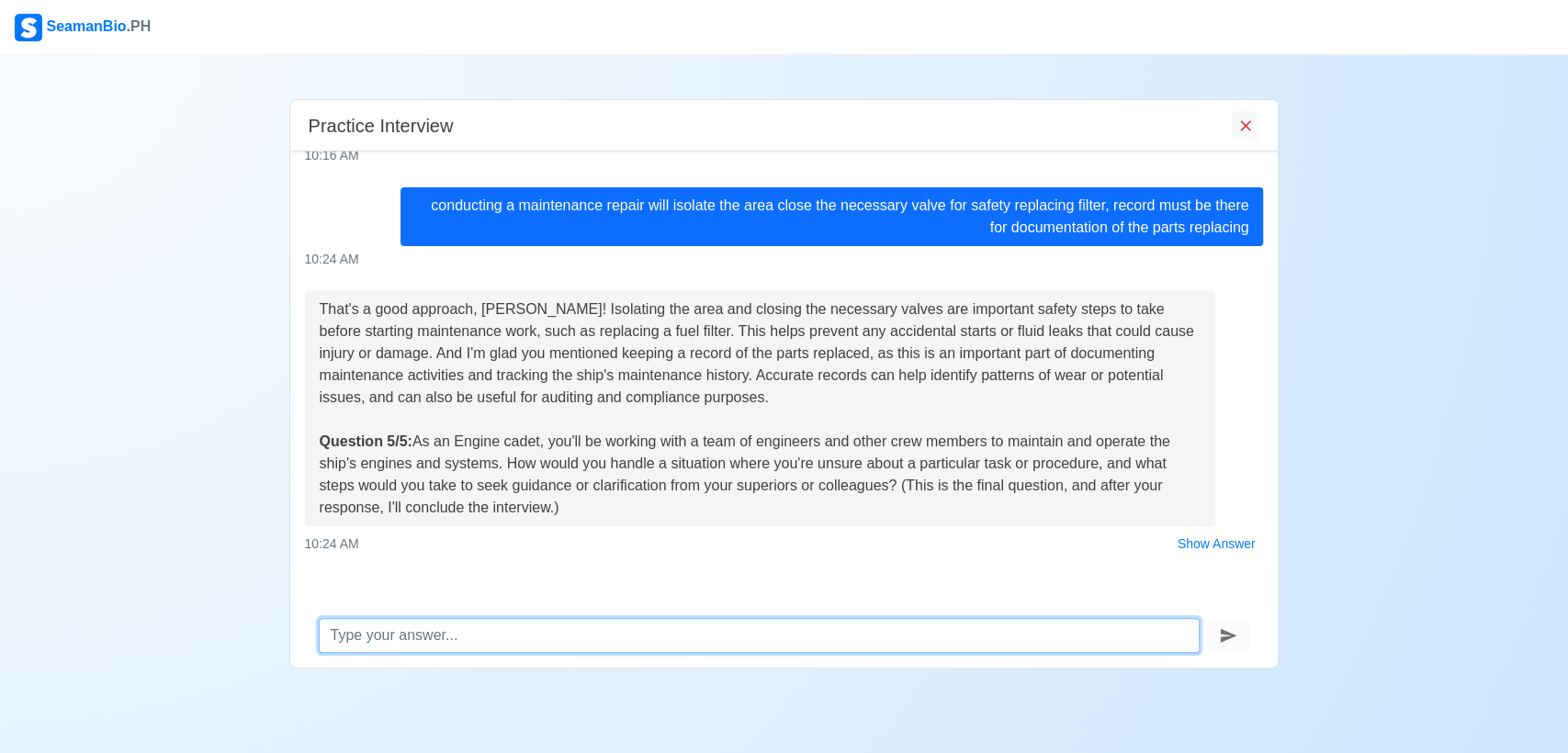
click at [445, 627] on textarea at bounding box center [760, 636] width 882 height 35
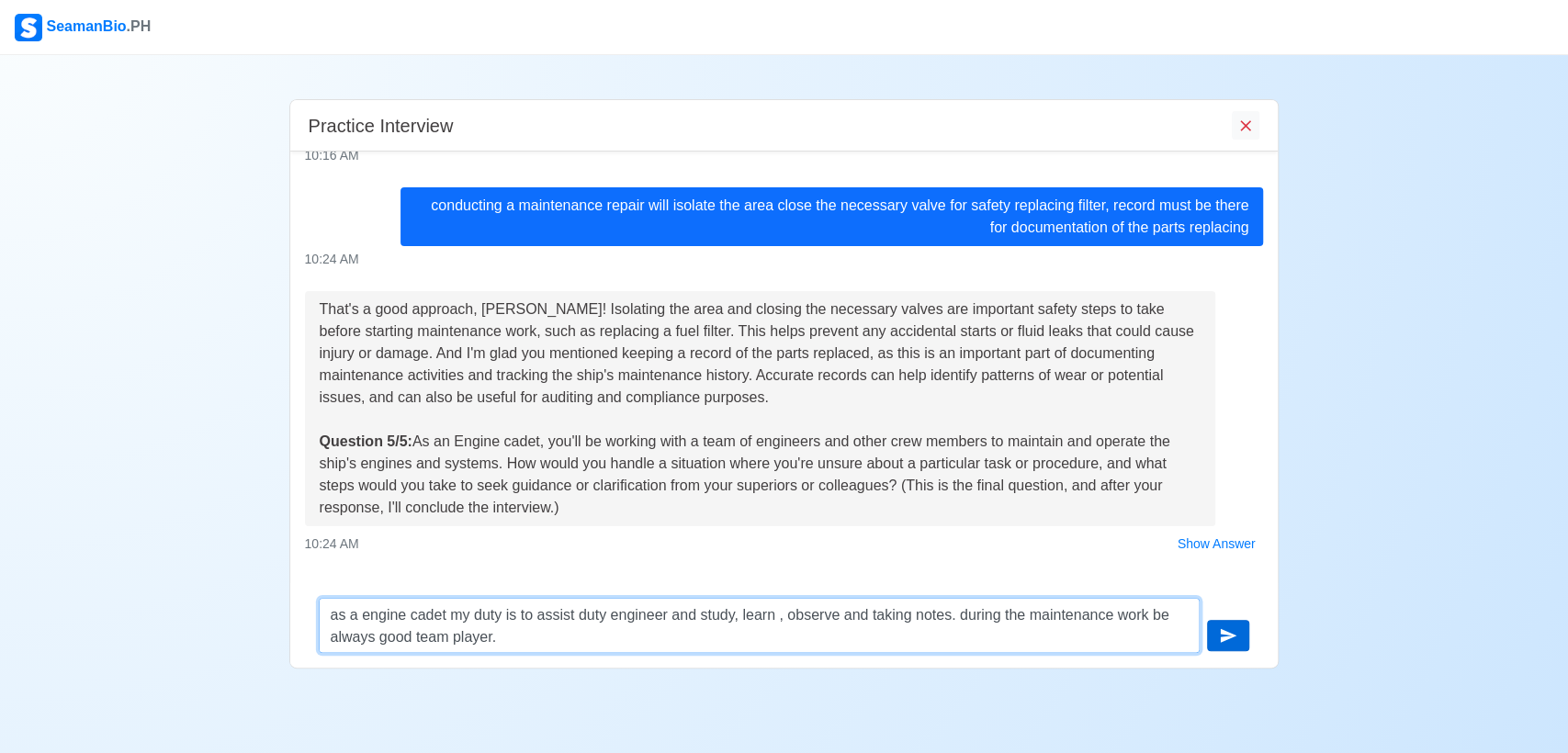
type textarea "as a engine cadet my duty is to assist duty engineer and study, learn , observe…"
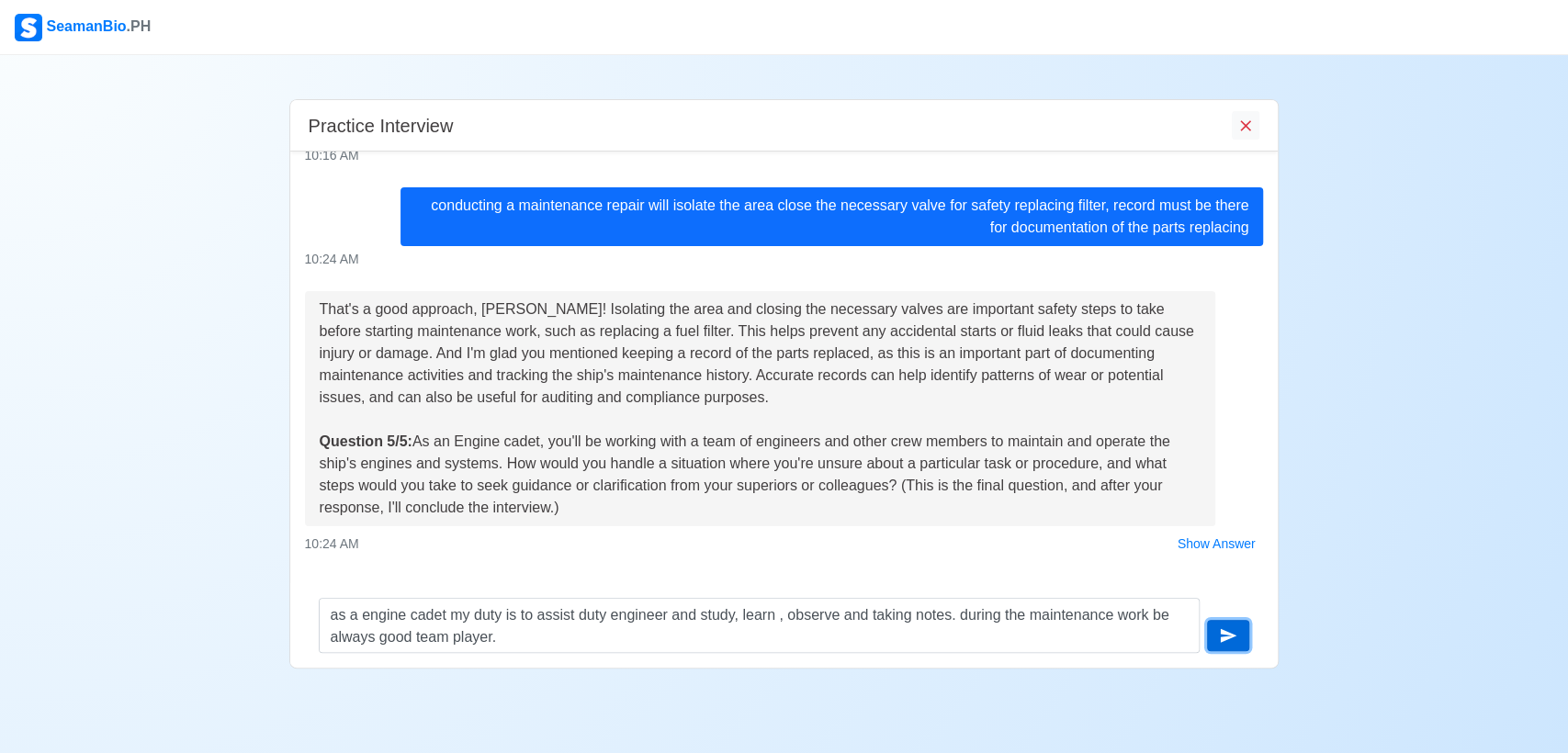
click at [1234, 628] on icon "submit" at bounding box center [1228, 636] width 19 height 19
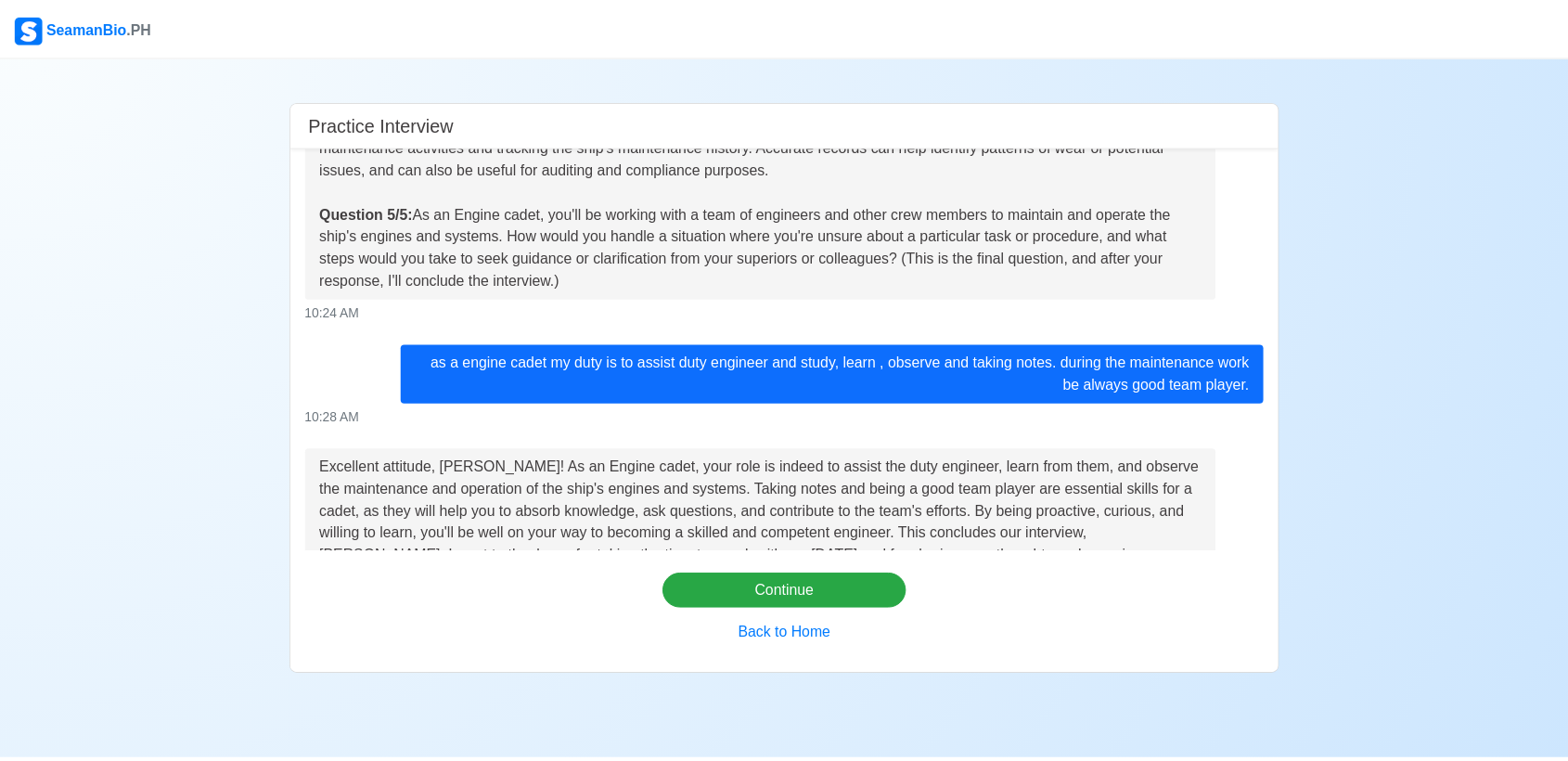
scroll to position [1655, 0]
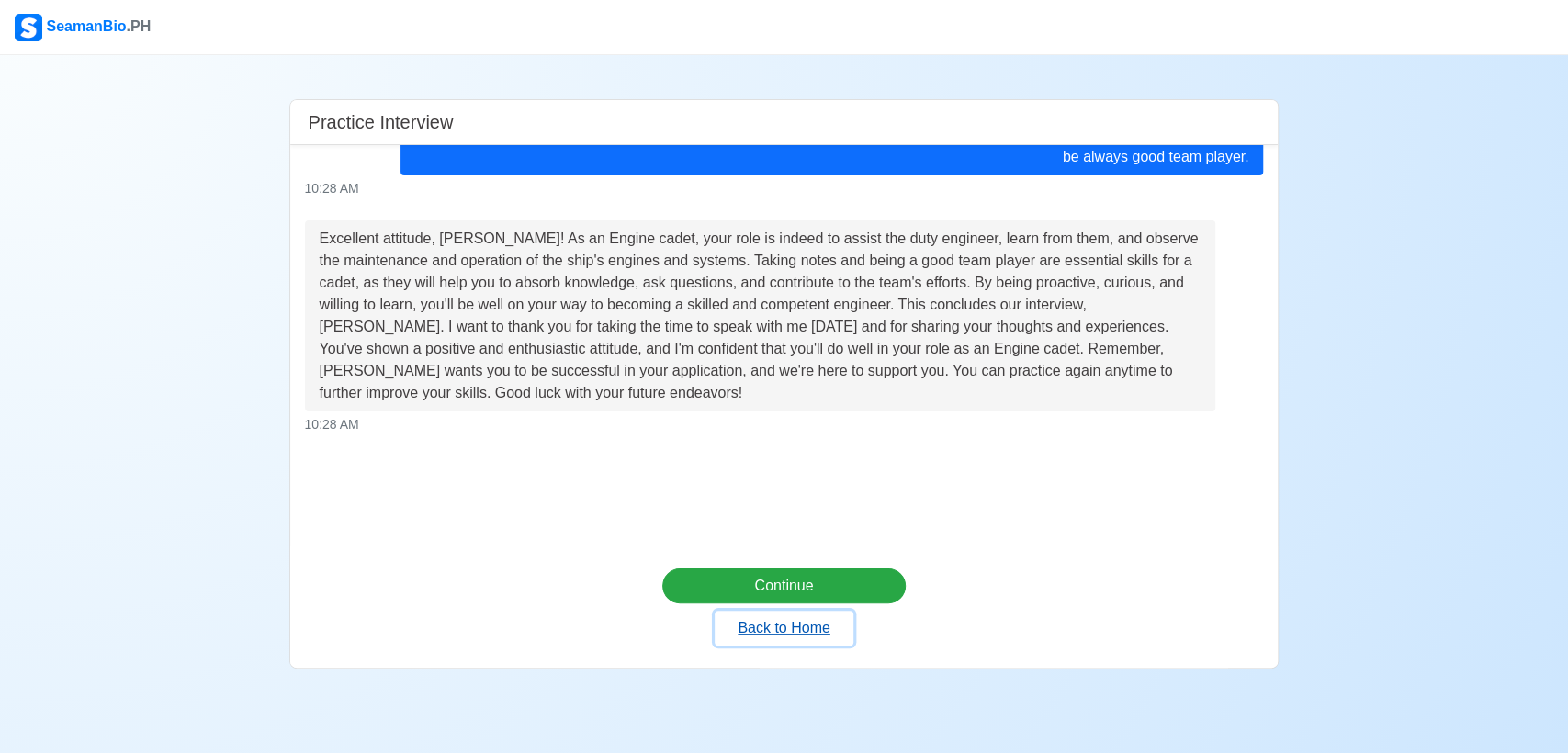
click at [819, 635] on button "Back to Home" at bounding box center [784, 629] width 138 height 35
